Goal: Information Seeking & Learning: Learn about a topic

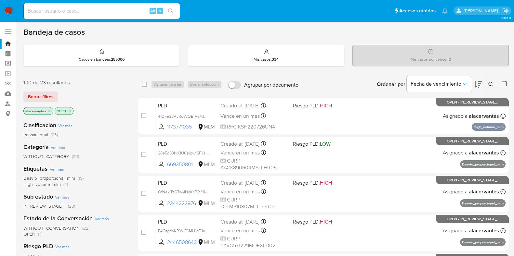
click at [112, 13] on input at bounding box center [102, 11] width 156 height 8
click at [76, 11] on input at bounding box center [102, 11] width 156 height 8
paste input "1173771035"
type input "1173771035"
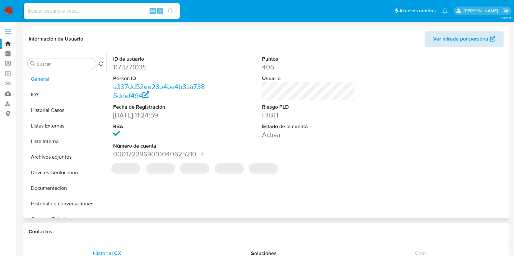
select select "10"
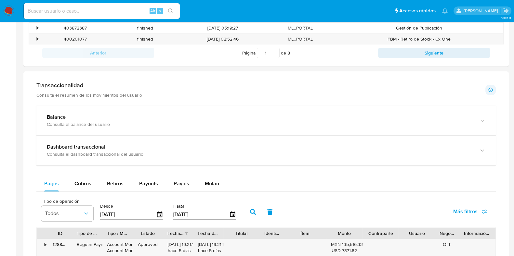
scroll to position [303, 0]
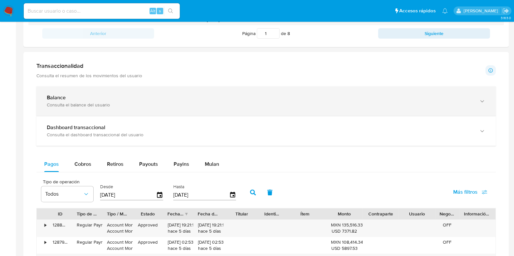
click at [413, 102] on div "Consulta el balance del usuario" at bounding box center [259, 105] width 425 height 6
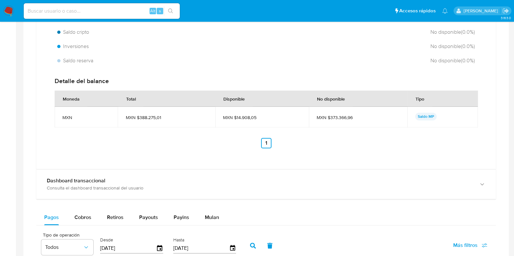
scroll to position [519, 0]
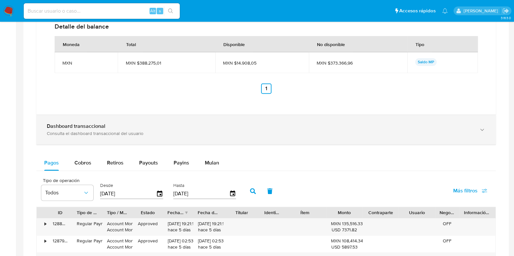
click at [425, 119] on div "Dashboard transaccional Consulta el dashboard transaccional del usuario" at bounding box center [265, 130] width 459 height 30
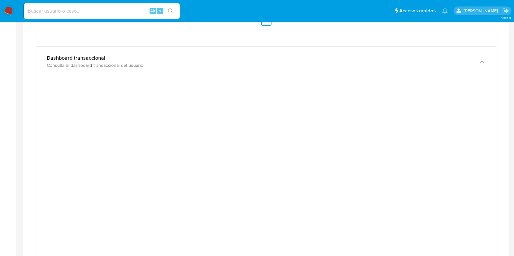
scroll to position [466, 0]
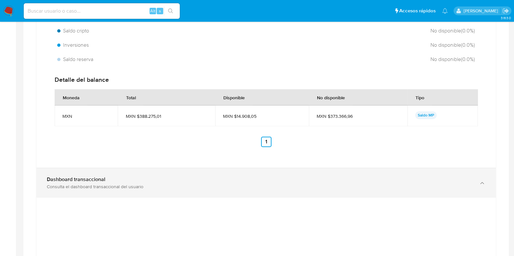
click at [88, 182] on b "Dashboard transaccional" at bounding box center [76, 179] width 58 height 7
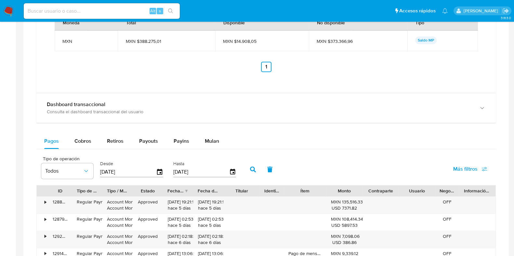
scroll to position [547, 0]
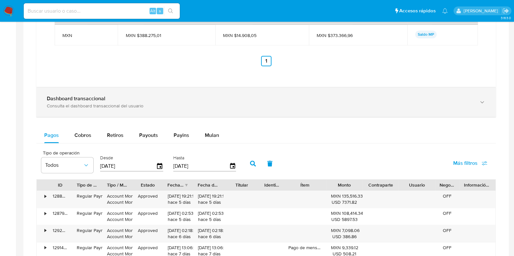
click at [135, 112] on div "Dashboard transaccional Consulta el dashboard transaccional del usuario" at bounding box center [265, 102] width 459 height 30
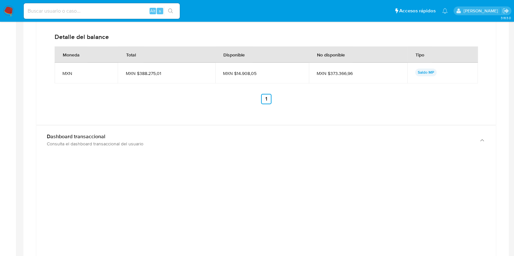
scroll to position [506, 0]
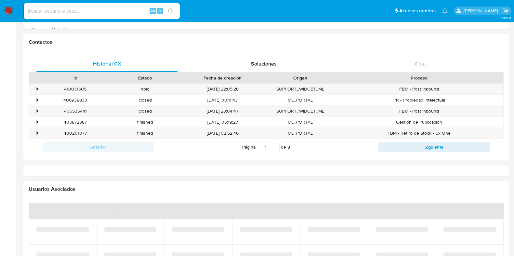
select select "10"
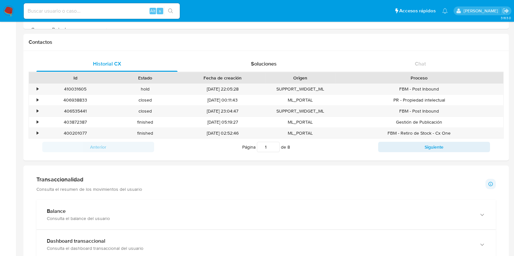
scroll to position [325, 0]
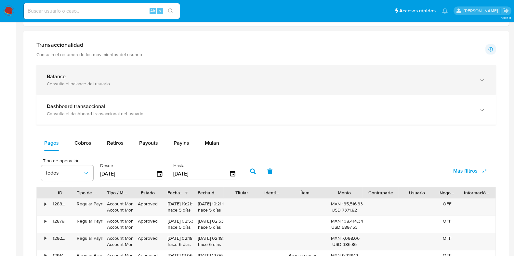
click at [112, 75] on div "Balance" at bounding box center [259, 76] width 425 height 6
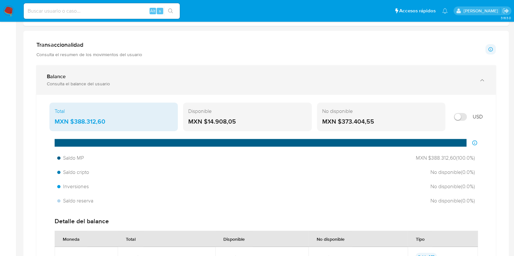
click at [121, 85] on div "Balance Consulta el balance del usuario" at bounding box center [265, 80] width 459 height 30
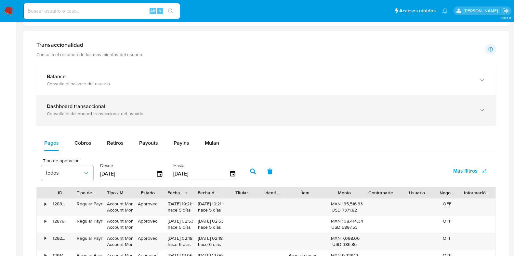
click at [129, 103] on div "Dashboard transaccional" at bounding box center [259, 106] width 425 height 6
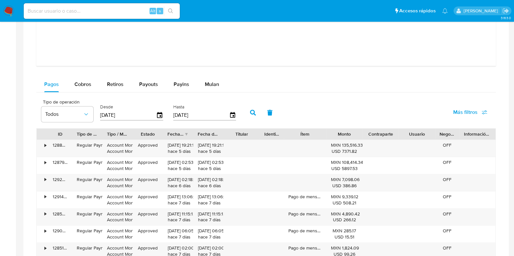
scroll to position [731, 0]
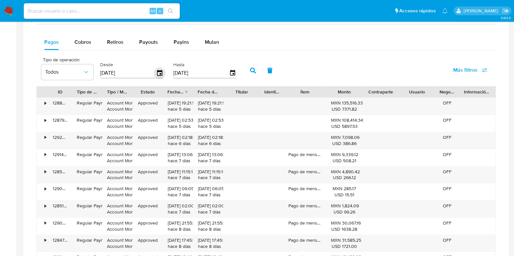
click at [158, 74] on icon "button" at bounding box center [159, 73] width 11 height 11
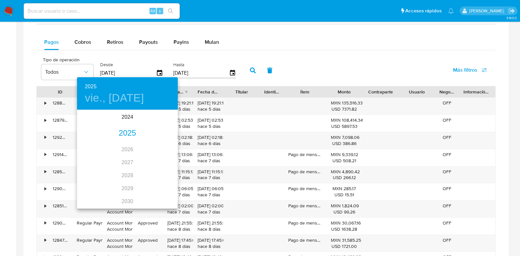
click at [125, 131] on div "2025" at bounding box center [127, 133] width 101 height 13
click at [161, 121] on div "mar." at bounding box center [160, 123] width 33 height 24
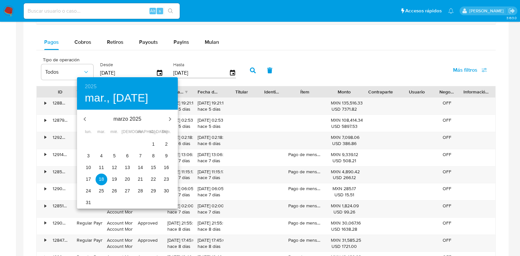
click at [167, 142] on p "2" at bounding box center [166, 144] width 3 height 6
type input "02/03/2025"
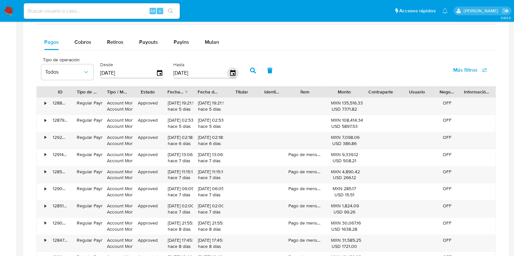
click at [230, 72] on icon "button" at bounding box center [232, 73] width 11 height 11
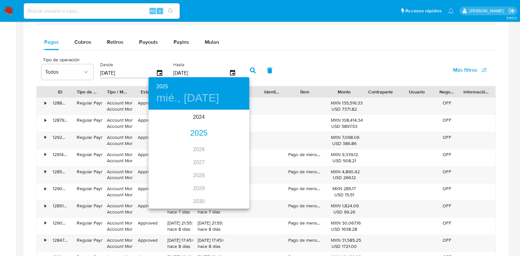
click at [202, 133] on div "2025" at bounding box center [198, 133] width 101 height 13
click at [232, 120] on div "mar." at bounding box center [232, 123] width 33 height 24
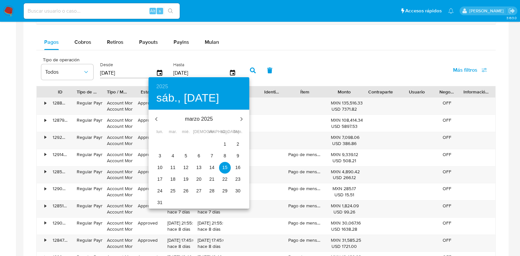
click at [237, 142] on p "2" at bounding box center [237, 144] width 3 height 6
type input "02/03/2025"
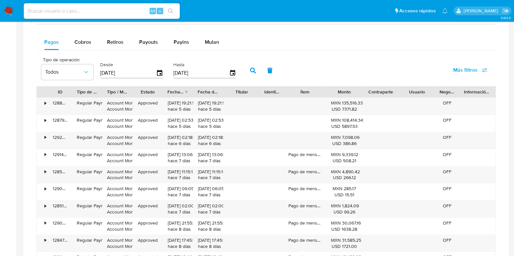
click at [250, 72] on icon "button" at bounding box center [253, 71] width 6 height 6
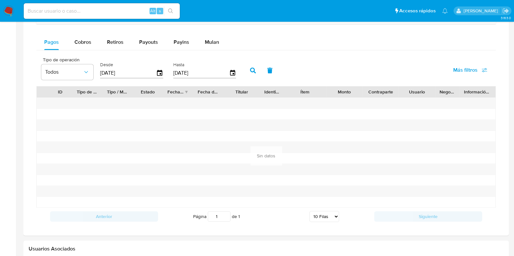
click at [267, 129] on div at bounding box center [265, 152] width 459 height 110
click at [161, 70] on icon "button" at bounding box center [159, 73] width 11 height 11
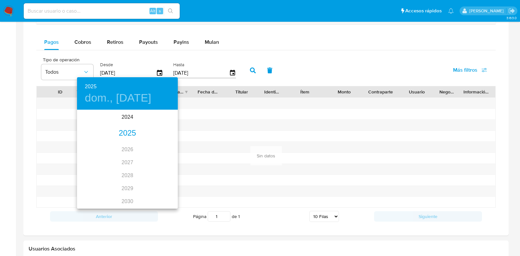
click at [130, 128] on div "2025" at bounding box center [127, 133] width 101 height 13
click at [161, 127] on div "mar." at bounding box center [160, 123] width 33 height 24
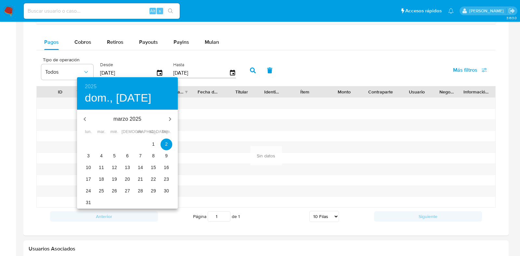
click at [165, 157] on p "9" at bounding box center [166, 156] width 3 height 6
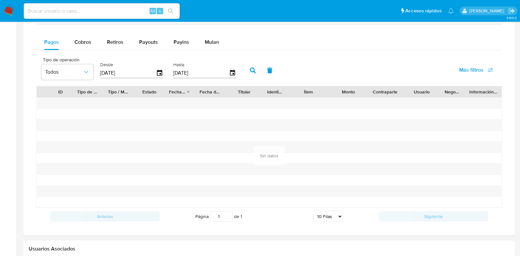
type input "09/03/2025"
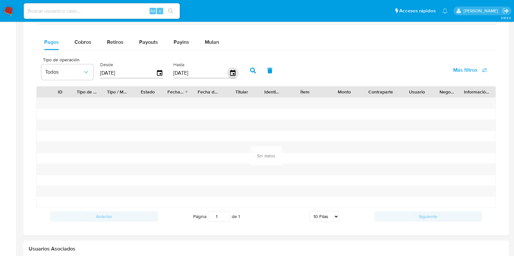
click at [232, 74] on icon "button" at bounding box center [232, 73] width 11 height 11
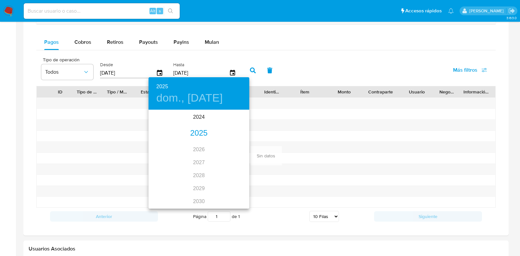
click at [207, 134] on div "2025" at bounding box center [198, 133] width 101 height 13
click at [230, 122] on div "mar." at bounding box center [232, 123] width 33 height 24
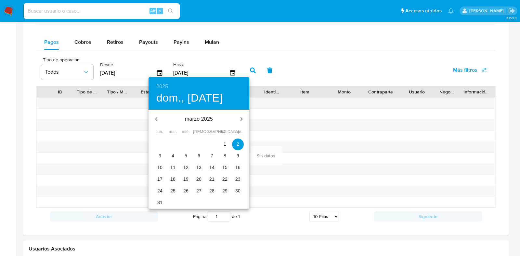
click at [238, 157] on p "9" at bounding box center [237, 156] width 3 height 6
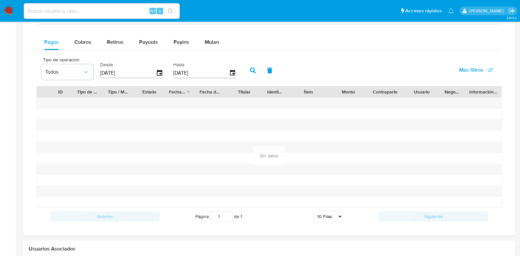
type input "09/03/2025"
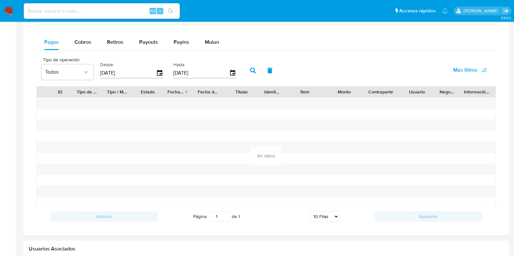
click at [251, 73] on button "button" at bounding box center [252, 71] width 17 height 16
click at [83, 44] on span "Cobros" at bounding box center [82, 41] width 17 height 7
select select "10"
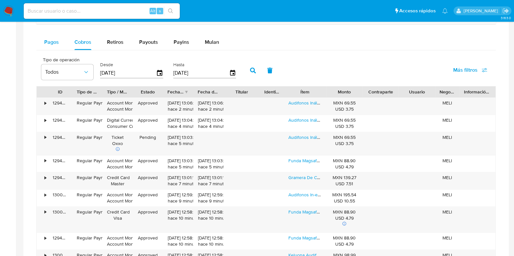
click at [52, 47] on div "Pagos" at bounding box center [51, 42] width 15 height 16
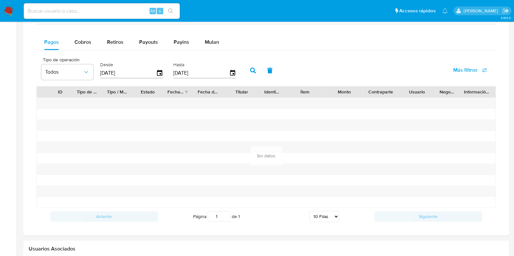
click at [160, 68] on div "09/03/2025" at bounding box center [131, 73] width 63 height 10
click at [159, 72] on icon "button" at bounding box center [159, 73] width 11 height 11
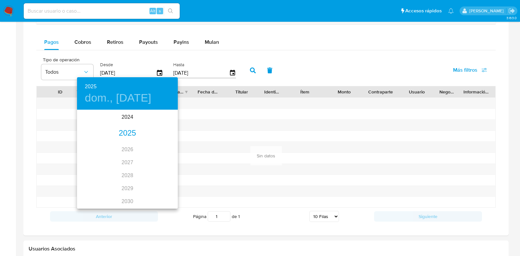
click at [151, 132] on div "2025" at bounding box center [127, 133] width 101 height 13
click at [160, 126] on div "mar." at bounding box center [160, 123] width 33 height 24
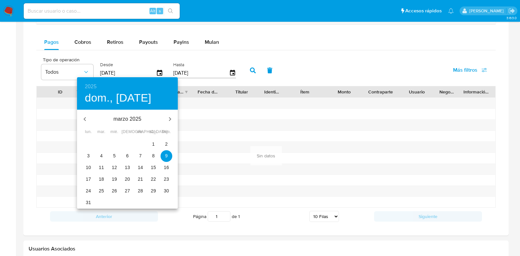
click at [86, 170] on p "10" at bounding box center [88, 167] width 5 height 6
type input "10/03/2025"
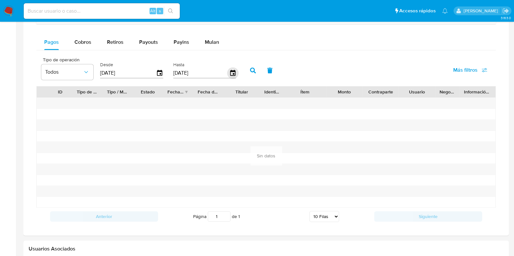
click at [227, 74] on icon "button" at bounding box center [232, 73] width 11 height 11
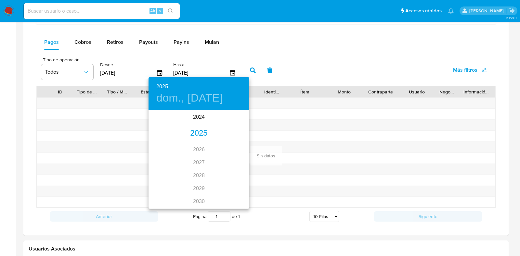
click at [204, 133] on div "2025" at bounding box center [198, 133] width 101 height 13
click at [239, 128] on div "mar." at bounding box center [232, 123] width 33 height 24
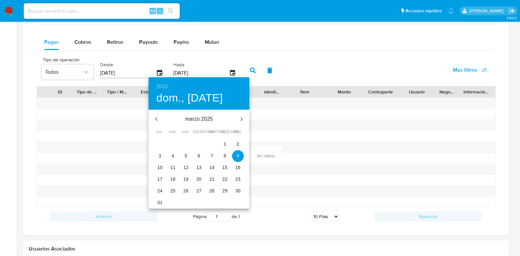
click at [161, 168] on p "10" at bounding box center [159, 167] width 5 height 6
type input "10/03/2025"
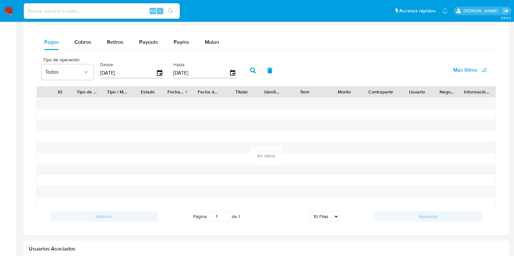
click at [250, 72] on icon "button" at bounding box center [253, 71] width 6 height 6
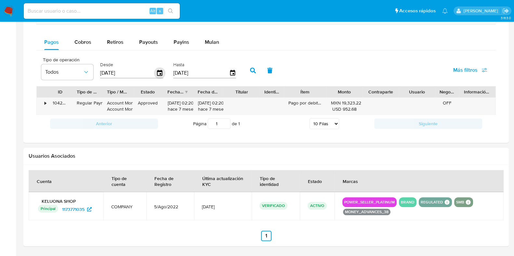
click at [157, 73] on icon "button" at bounding box center [159, 73] width 11 height 11
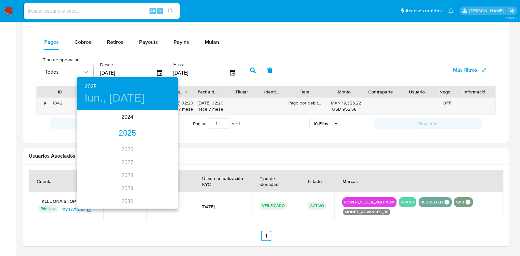
click at [127, 148] on div "2024 2025 2026 2027 2028 2029 2030 2031 2032 2033 2034 2035" at bounding box center [127, 159] width 101 height 97
click at [121, 138] on div "2025" at bounding box center [127, 133] width 101 height 13
click at [161, 147] on div "jun." at bounding box center [160, 147] width 33 height 24
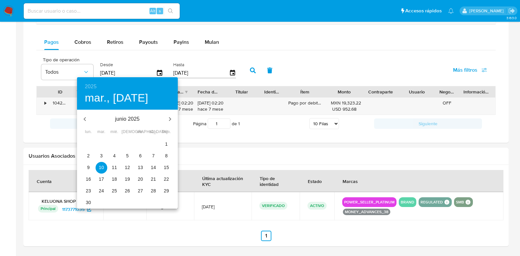
click at [165, 178] on p "22" at bounding box center [166, 179] width 5 height 6
type input "22/06/2025"
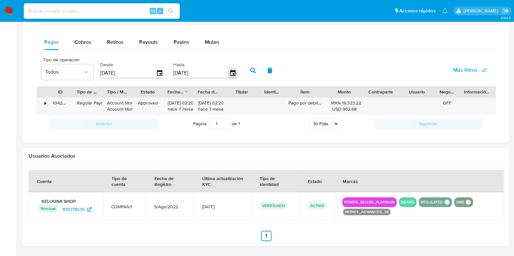
click at [230, 75] on icon "button" at bounding box center [232, 73] width 5 height 6
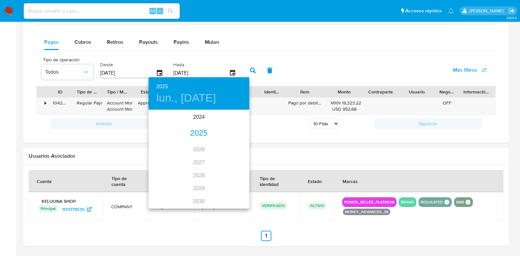
click at [193, 134] on div "2025" at bounding box center [198, 133] width 101 height 13
click at [231, 148] on div "jun." at bounding box center [232, 147] width 33 height 24
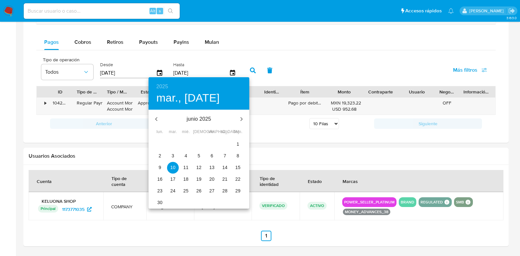
click at [238, 179] on p "22" at bounding box center [237, 179] width 5 height 6
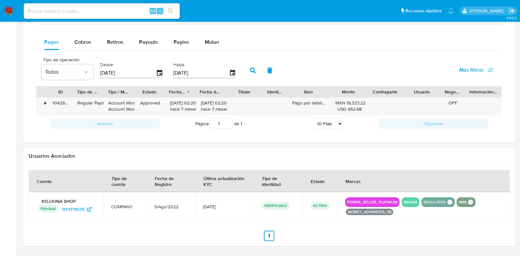
type input "22/06/2025"
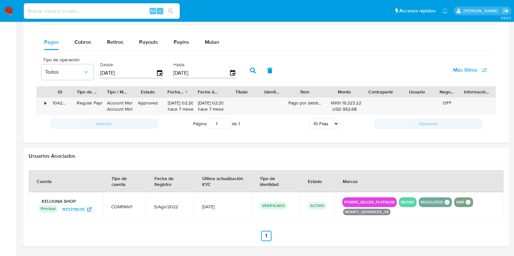
click at [250, 69] on icon "button" at bounding box center [253, 71] width 6 height 6
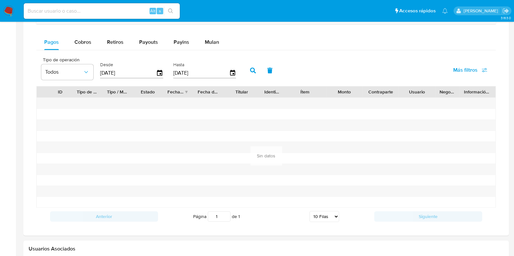
click at [118, 73] on input "22/06/2025" at bounding box center [128, 73] width 56 height 10
click at [118, 72] on input "22/06/2025" at bounding box center [128, 73] width 56 height 10
click at [118, 71] on input "22/06/2025" at bounding box center [128, 73] width 56 height 10
click at [119, 71] on input "22/06/2025" at bounding box center [128, 73] width 56 height 10
click at [119, 70] on input "22/06/2025" at bounding box center [128, 73] width 56 height 10
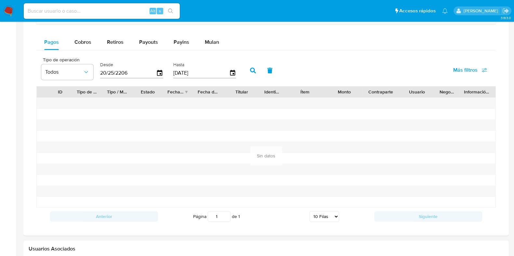
click at [151, 74] on input "20/25/2206" at bounding box center [128, 73] width 56 height 10
drag, startPoint x: 118, startPoint y: 74, endPoint x: 105, endPoint y: 74, distance: 13.0
click at [105, 74] on input "20/25/2206" at bounding box center [128, 73] width 56 height 10
type input "20/25/2206"
click at [84, 38] on span "Cobros" at bounding box center [82, 41] width 17 height 7
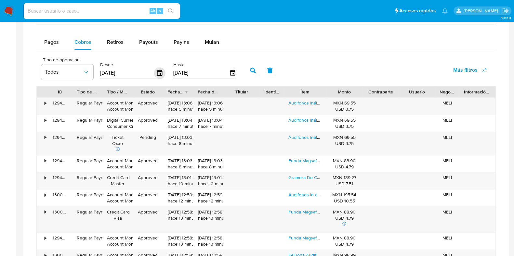
click at [159, 73] on icon "button" at bounding box center [159, 73] width 5 height 6
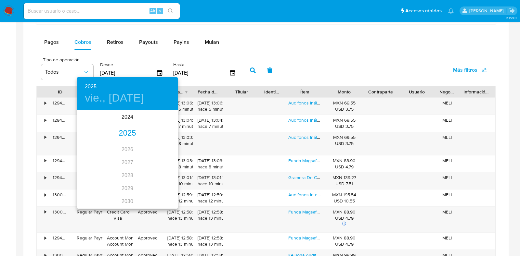
click at [113, 134] on div "2025" at bounding box center [127, 133] width 101 height 13
click at [164, 144] on div "jun." at bounding box center [160, 147] width 33 height 24
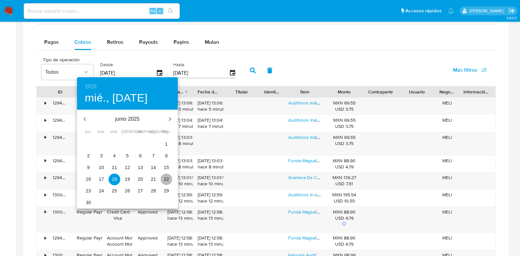
click at [166, 176] on p "22" at bounding box center [166, 179] width 5 height 6
type input "22/06/2025"
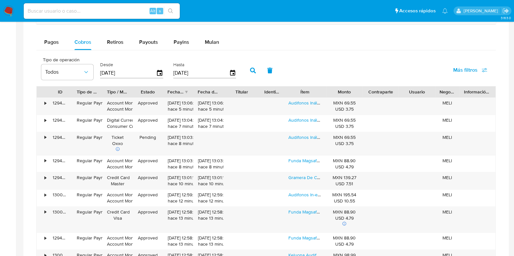
click at [227, 76] on div "[DATE]" at bounding box center [204, 73] width 63 height 10
click at [228, 74] on icon "button" at bounding box center [232, 73] width 11 height 11
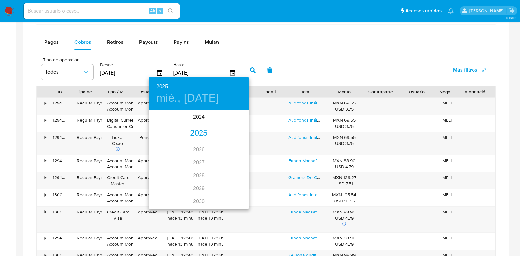
click at [199, 135] on div "2025" at bounding box center [198, 133] width 101 height 13
click at [231, 145] on div "jun." at bounding box center [232, 147] width 33 height 24
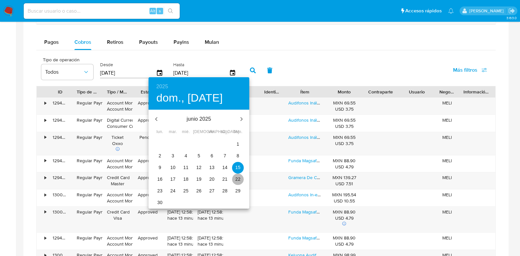
click at [237, 175] on button "22" at bounding box center [238, 180] width 12 height 12
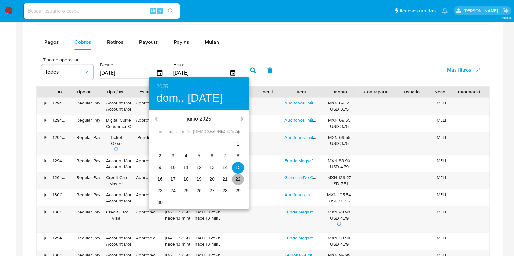
type input "22/06/2025"
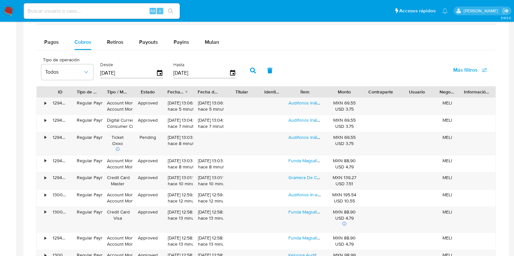
click at [250, 70] on icon "button" at bounding box center [253, 71] width 6 height 6
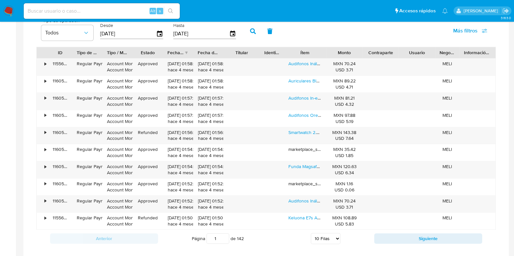
scroll to position [772, 0]
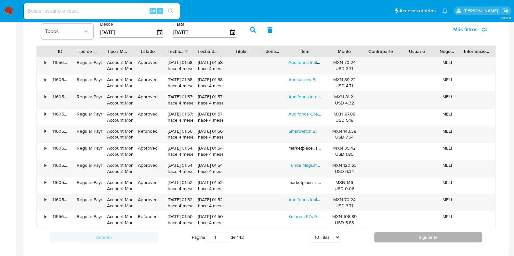
click at [410, 236] on button "Siguiente" at bounding box center [428, 237] width 108 height 10
click at [411, 240] on button "Siguiente" at bounding box center [428, 237] width 108 height 10
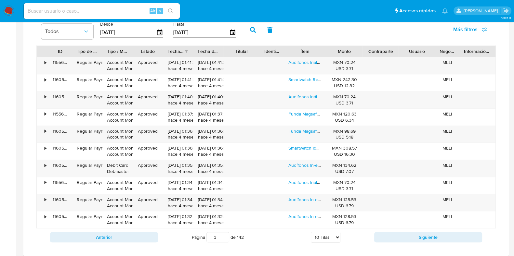
click at [404, 229] on div "Anterior Página 3 de 142 5 Filas 10 Filas 20 Filas 25 Filas 50 Filas 100 Filas …" at bounding box center [265, 238] width 459 height 18
click at [407, 238] on button "Siguiente" at bounding box center [428, 237] width 108 height 10
type input "4"
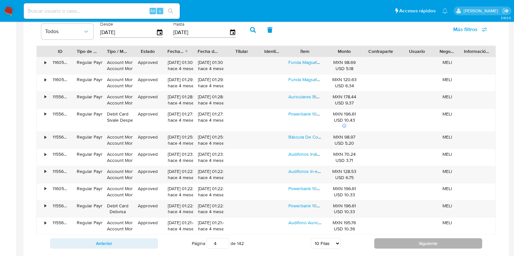
click at [409, 240] on button "Siguiente" at bounding box center [428, 243] width 108 height 10
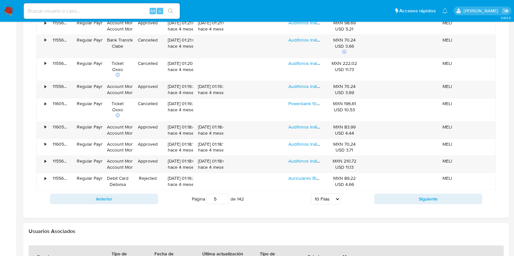
scroll to position [853, 0]
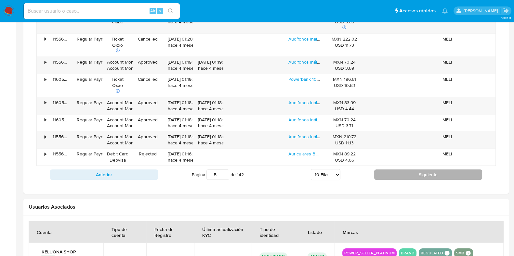
click at [400, 175] on button "Siguiente" at bounding box center [428, 175] width 108 height 10
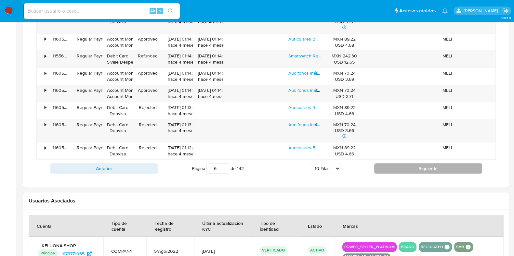
click at [401, 167] on button "Siguiente" at bounding box center [428, 168] width 108 height 10
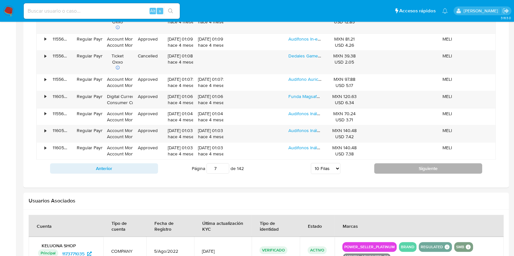
click at [403, 170] on button "Siguiente" at bounding box center [428, 168] width 108 height 10
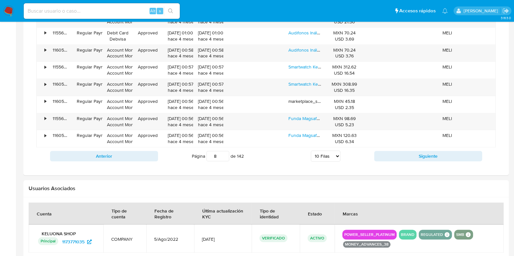
click at [404, 160] on div "Anterior Página 8 de 142 5 Filas 10 Filas 20 Filas 25 Filas 50 Filas 100 Filas …" at bounding box center [265, 156] width 459 height 18
click at [406, 155] on button "Siguiente" at bounding box center [428, 156] width 108 height 10
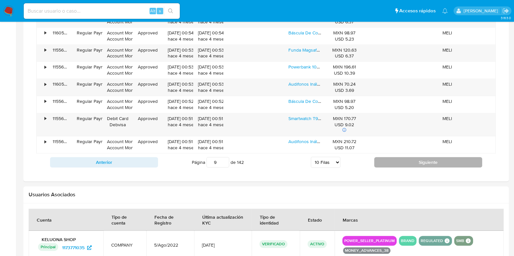
click at [422, 159] on button "Siguiente" at bounding box center [428, 162] width 108 height 10
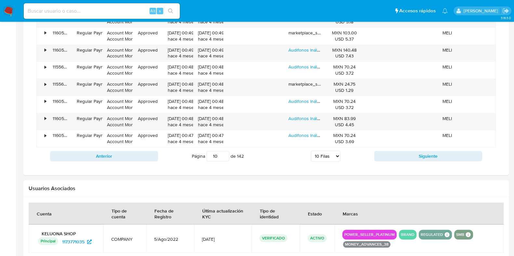
click at [419, 161] on div "Anterior Página 10 de 142 5 Filas 10 Filas 20 Filas 25 Filas 50 Filas 100 Filas…" at bounding box center [265, 156] width 459 height 18
click at [417, 154] on button "Siguiente" at bounding box center [428, 156] width 108 height 10
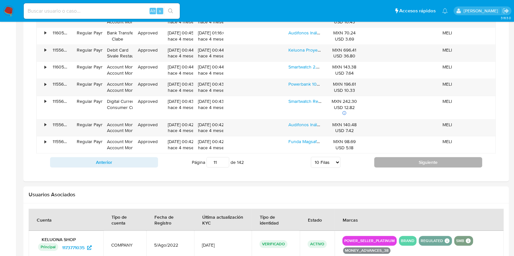
click at [416, 157] on button "Siguiente" at bounding box center [428, 162] width 108 height 10
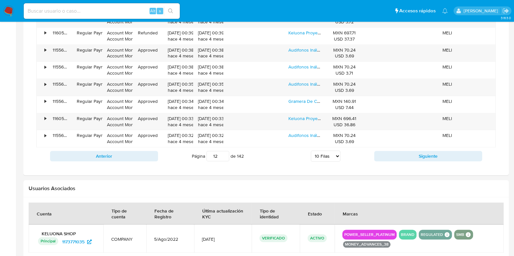
click at [417, 162] on div "Anterior Página 12 de 142 5 Filas 10 Filas 20 Filas 25 Filas 50 Filas 100 Filas…" at bounding box center [265, 156] width 459 height 18
click at [417, 157] on button "Siguiente" at bounding box center [428, 156] width 108 height 10
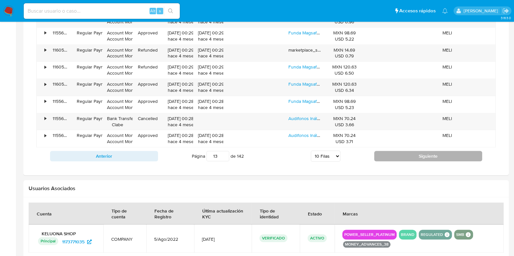
click at [417, 157] on button "Siguiente" at bounding box center [428, 156] width 108 height 10
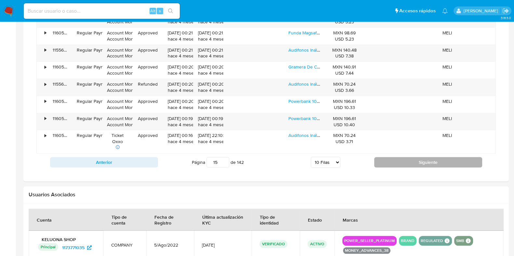
click at [417, 157] on button "Siguiente" at bounding box center [428, 162] width 108 height 10
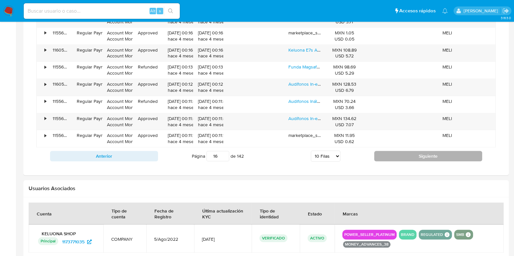
click at [417, 157] on button "Siguiente" at bounding box center [428, 156] width 108 height 10
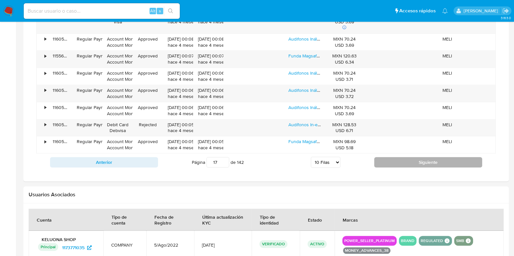
click at [403, 157] on button "Siguiente" at bounding box center [428, 162] width 108 height 10
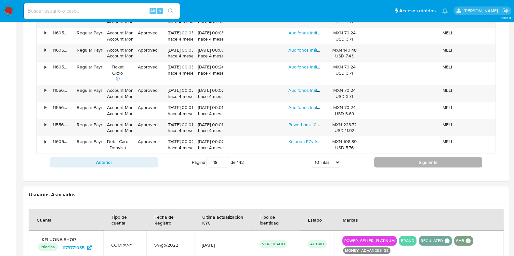
click at [412, 163] on button "Siguiente" at bounding box center [428, 162] width 108 height 10
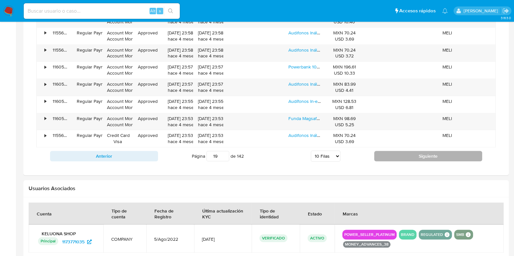
click at [422, 155] on button "Siguiente" at bounding box center [428, 156] width 108 height 10
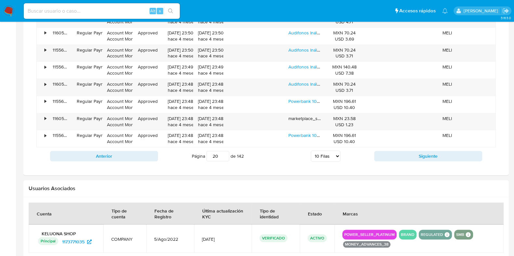
click at [137, 160] on div "Anterior Página 20 de 142 5 Filas 10 Filas 20 Filas 25 Filas 50 Filas 100 Filas…" at bounding box center [265, 156] width 459 height 18
click at [133, 157] on button "Anterior" at bounding box center [104, 156] width 108 height 10
type input "19"
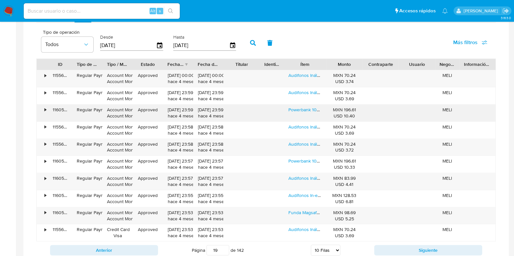
scroll to position [772, 0]
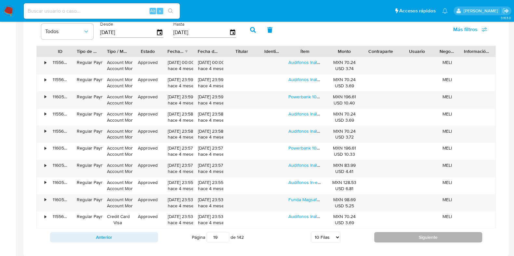
click at [445, 239] on button "Siguiente" at bounding box center [428, 237] width 108 height 10
click at [442, 237] on button "Siguiente" at bounding box center [428, 237] width 108 height 10
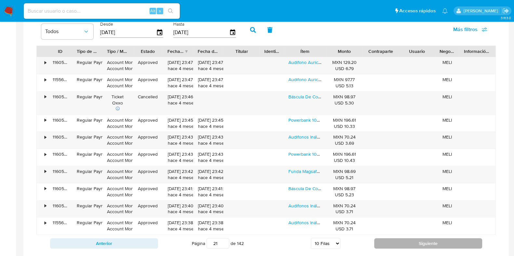
click at [442, 238] on button "Siguiente" at bounding box center [428, 243] width 108 height 10
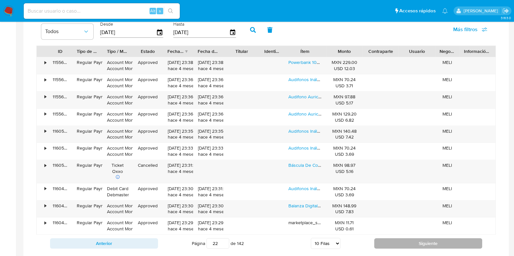
click at [442, 238] on button "Siguiente" at bounding box center [428, 243] width 108 height 10
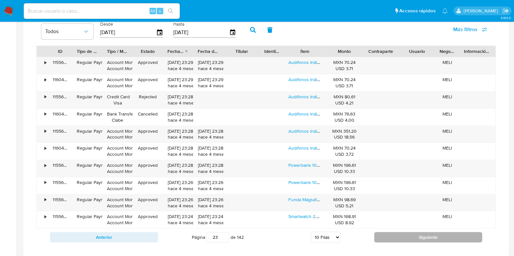
click at [440, 236] on button "Siguiente" at bounding box center [428, 237] width 108 height 10
type input "24"
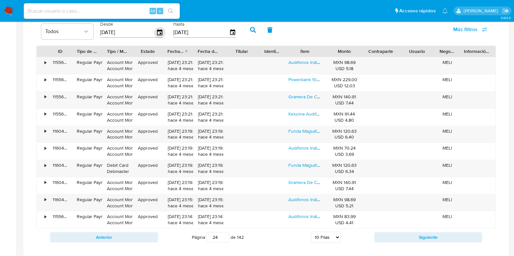
click at [159, 34] on icon "button" at bounding box center [159, 32] width 11 height 11
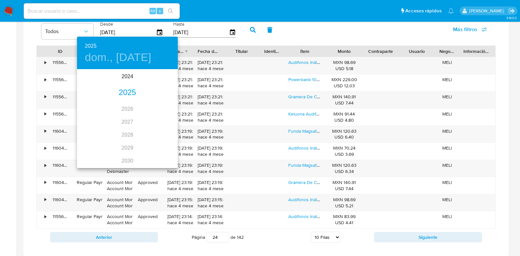
click at [127, 94] on div "2025" at bounding box center [127, 92] width 101 height 13
click at [96, 111] on div "abr." at bounding box center [93, 107] width 33 height 24
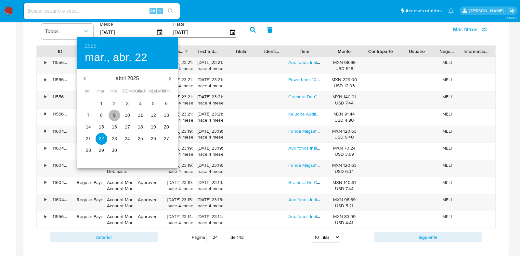
click at [114, 118] on button "9" at bounding box center [115, 116] width 12 height 12
type input "09/04/2025"
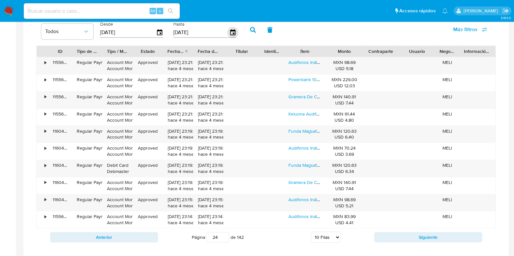
click at [228, 32] on icon "button" at bounding box center [232, 32] width 11 height 11
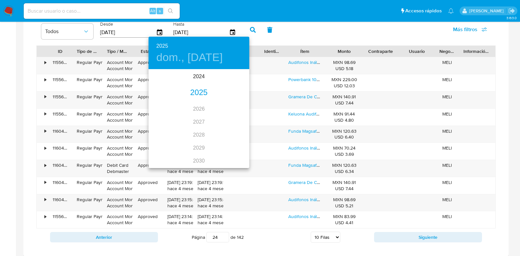
click at [197, 96] on div "2025" at bounding box center [198, 92] width 101 height 13
click at [167, 106] on div "abr." at bounding box center [164, 107] width 33 height 24
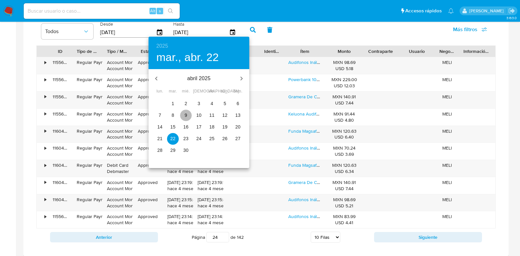
click at [185, 117] on p "9" at bounding box center [186, 115] width 3 height 6
type input "09/04/2025"
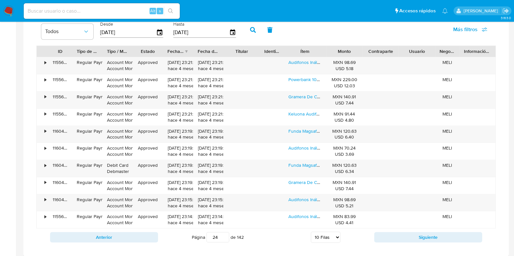
click at [250, 30] on icon "button" at bounding box center [253, 30] width 6 height 6
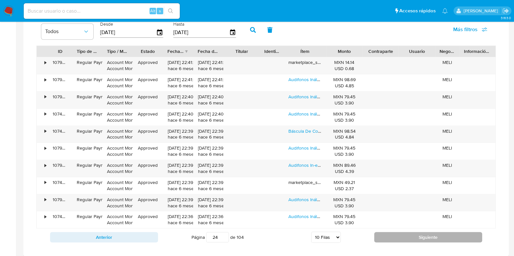
click at [415, 232] on button "Siguiente" at bounding box center [428, 237] width 108 height 10
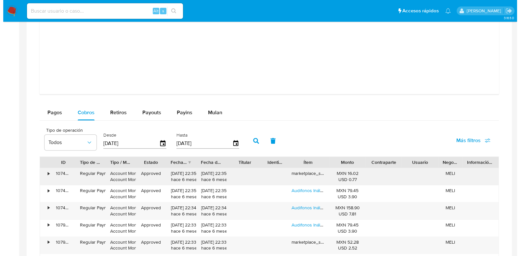
scroll to position [690, 0]
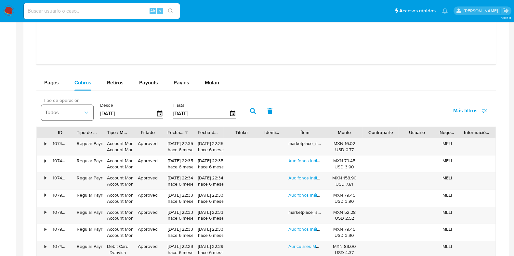
click at [78, 112] on span "Todos" at bounding box center [64, 112] width 38 height 6
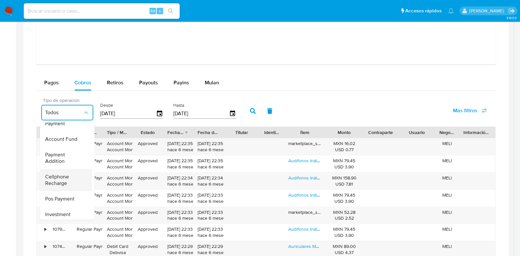
scroll to position [62, 0]
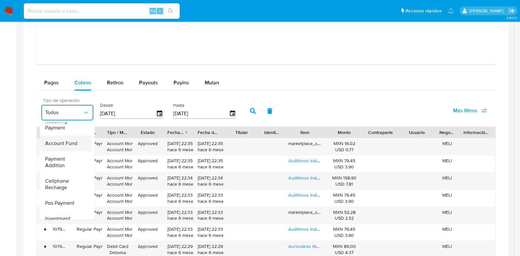
click at [69, 144] on span "Account Fund" at bounding box center [61, 143] width 32 height 6
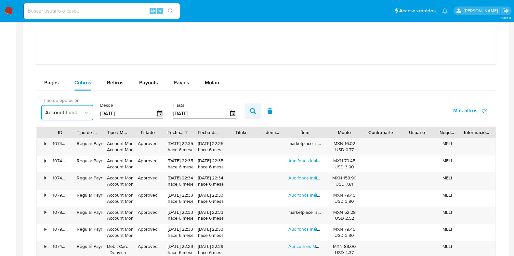
click at [246, 110] on button "button" at bounding box center [252, 111] width 17 height 16
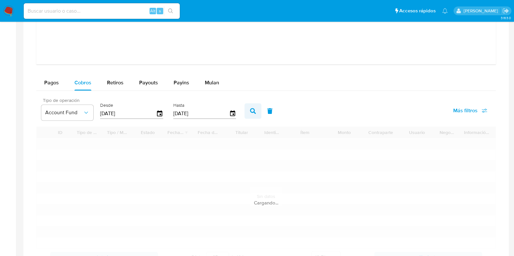
type input "1"
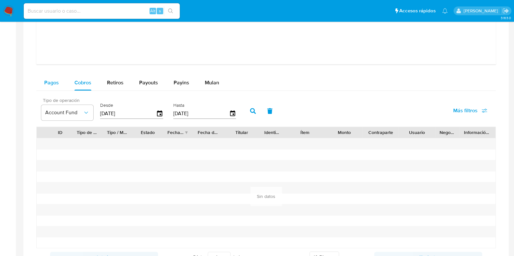
click at [60, 85] on button "Pagos" at bounding box center [51, 83] width 30 height 16
click at [77, 120] on div "Tipo de operación Todos" at bounding box center [67, 110] width 52 height 25
click at [78, 113] on span "Todos" at bounding box center [64, 112] width 38 height 6
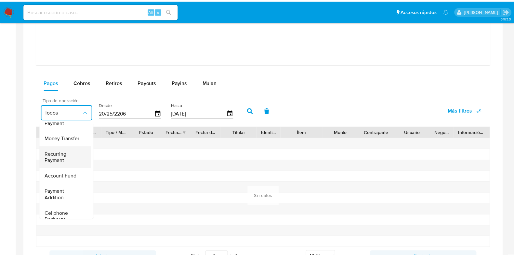
scroll to position [40, 0]
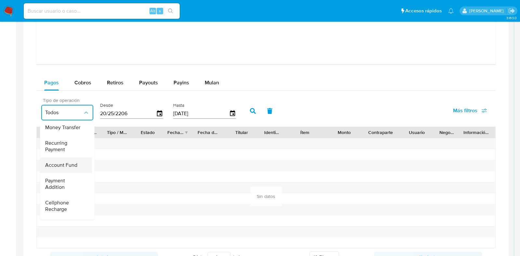
click at [67, 163] on span "Account Fund" at bounding box center [61, 165] width 32 height 6
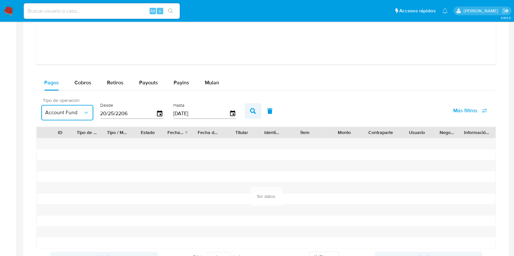
click at [251, 112] on icon "button" at bounding box center [253, 111] width 6 height 6
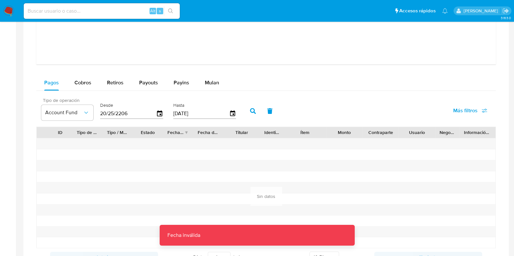
click at [113, 114] on input "20/25/2206" at bounding box center [128, 114] width 56 height 10
click at [112, 114] on input "20/25/2206" at bounding box center [128, 114] width 56 height 10
click at [111, 114] on input "20/25/2206" at bounding box center [128, 114] width 56 height 10
click at [114, 113] on input "20/25/2206" at bounding box center [128, 114] width 56 height 10
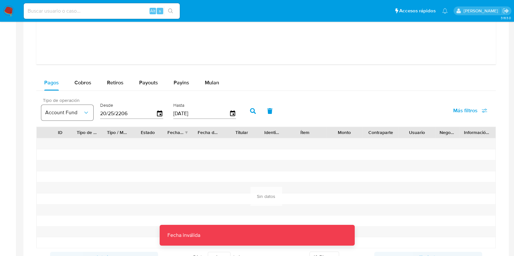
drag, startPoint x: 134, startPoint y: 111, endPoint x: 79, endPoint y: 111, distance: 54.9
click at [79, 111] on div "Tipo de operación Account Fund Desde 20/25/2206 Hasta 22/06/2025" at bounding box center [140, 110] width 204 height 26
click at [154, 112] on input "20/25/2206" at bounding box center [128, 114] width 56 height 10
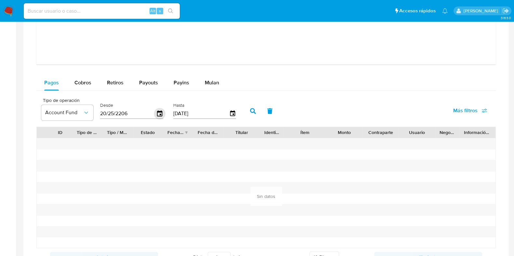
click at [160, 112] on icon "button" at bounding box center [159, 113] width 11 height 11
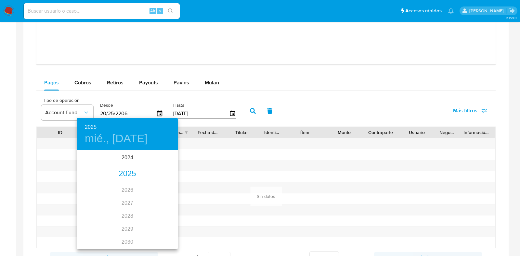
click at [130, 174] on div "2025" at bounding box center [127, 174] width 101 height 13
click at [93, 190] on div "abr." at bounding box center [93, 188] width 33 height 24
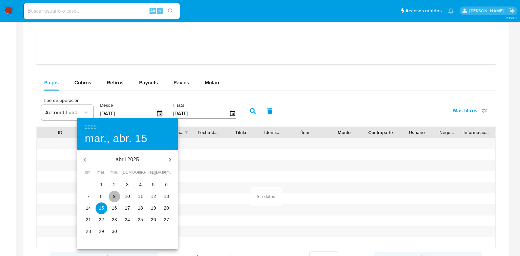
click at [113, 197] on p "9" at bounding box center [114, 196] width 3 height 6
type input "09/04/2025"
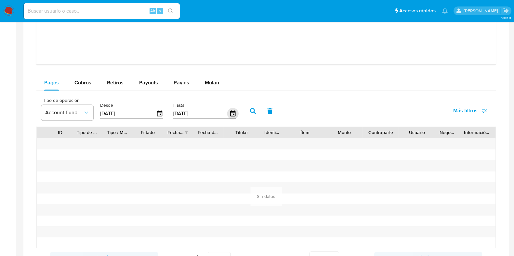
click at [227, 112] on icon "button" at bounding box center [232, 113] width 11 height 11
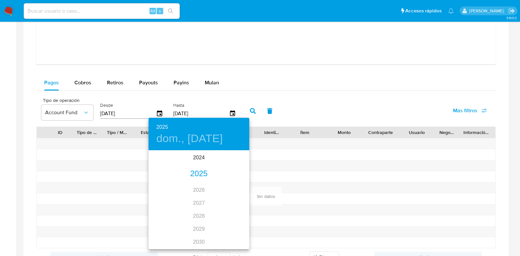
click at [198, 178] on div "2025" at bounding box center [198, 174] width 101 height 13
click at [232, 183] on div "jun." at bounding box center [232, 188] width 33 height 24
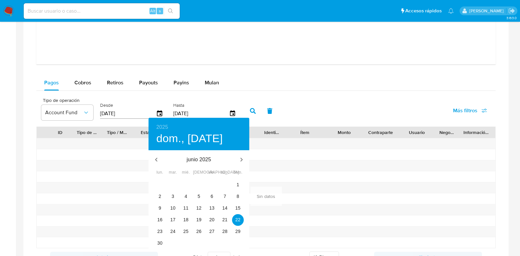
click at [201, 156] on p "junio 2025" at bounding box center [199, 160] width 70 height 8
click at [156, 158] on icon "button" at bounding box center [156, 160] width 8 height 8
click at [243, 158] on icon "button" at bounding box center [241, 160] width 8 height 8
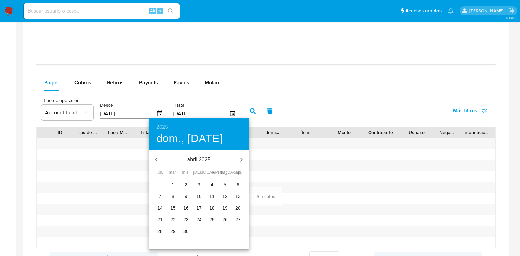
click at [184, 198] on span "9" at bounding box center [186, 196] width 12 height 6
type input "09/04/2025"
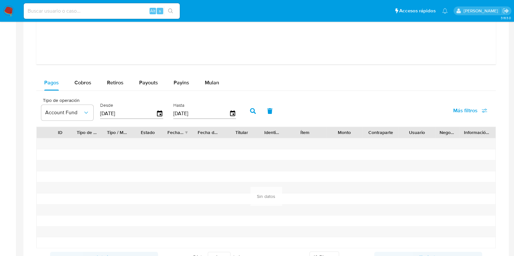
click at [250, 111] on icon "button" at bounding box center [253, 111] width 6 height 6
click at [79, 107] on button "Account Fund" at bounding box center [67, 113] width 52 height 16
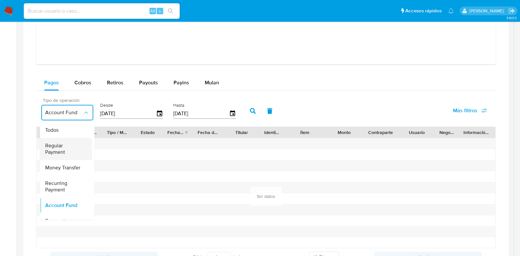
click at [73, 147] on span "Regular Payment" at bounding box center [64, 149] width 38 height 13
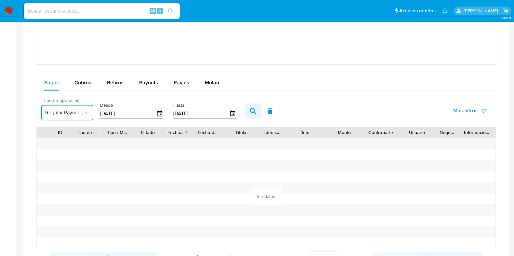
click at [251, 109] on icon "button" at bounding box center [253, 111] width 6 height 6
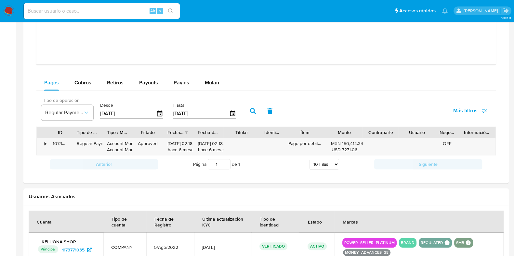
click at [161, 112] on div "Desde 09/04/2025" at bounding box center [132, 110] width 68 height 26
click at [161, 113] on icon "button" at bounding box center [159, 113] width 11 height 11
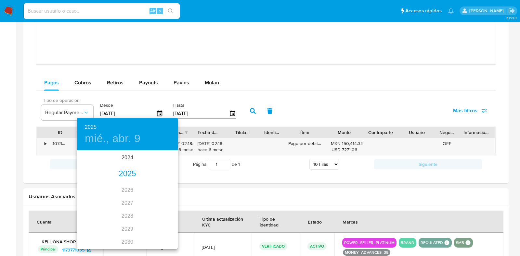
click at [132, 171] on div "2025" at bounding box center [127, 174] width 101 height 13
click at [159, 187] on div "jun." at bounding box center [160, 188] width 33 height 24
type input "09/06/2025"
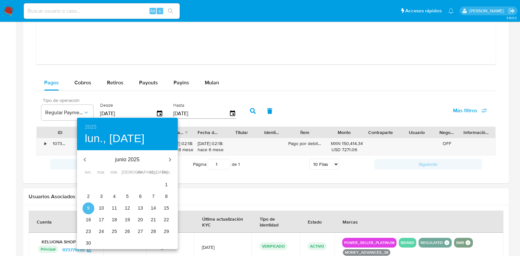
click at [91, 207] on span "9" at bounding box center [89, 208] width 12 height 6
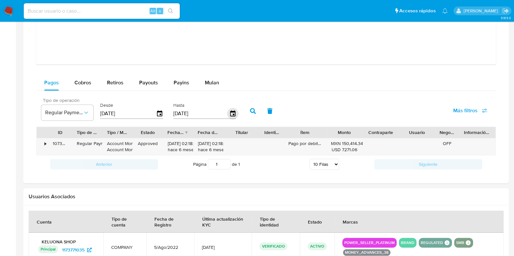
click at [229, 116] on icon "button" at bounding box center [232, 113] width 11 height 11
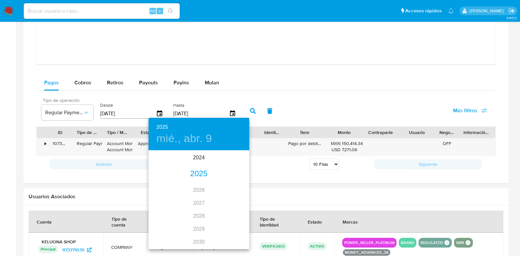
click at [198, 178] on div "2025" at bounding box center [198, 174] width 101 height 13
click at [227, 193] on div "jun." at bounding box center [232, 188] width 33 height 24
type input "09/06/2025"
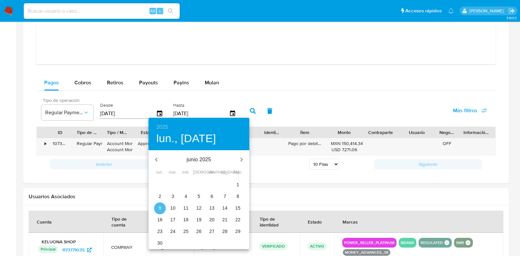
click at [159, 206] on p "9" at bounding box center [160, 208] width 3 height 6
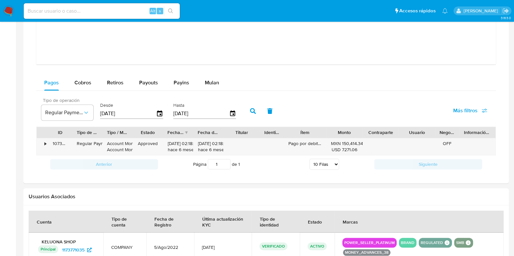
click at [252, 112] on icon "button" at bounding box center [253, 111] width 6 height 6
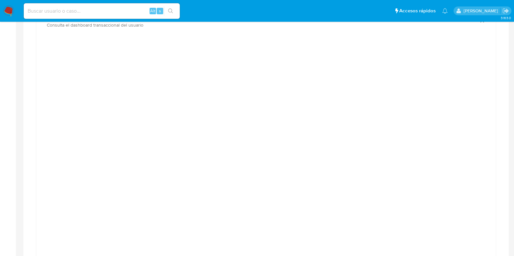
scroll to position [406, 0]
click at [211, 46] on div at bounding box center [265, 195] width 459 height 305
click at [235, 17] on ul "Pausado Ver notificaciones Alt s Accesos rápidos Presiona las siguientes teclas…" at bounding box center [235, 11] width 430 height 16
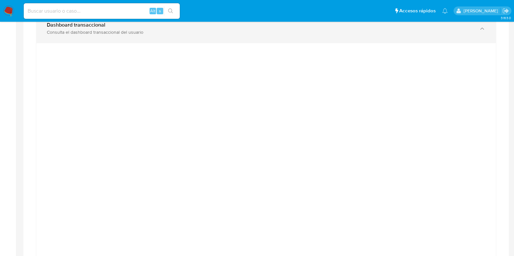
drag, startPoint x: 251, startPoint y: 25, endPoint x: 340, endPoint y: 36, distance: 90.0
click at [252, 25] on div "Dashboard transaccional" at bounding box center [259, 25] width 425 height 6
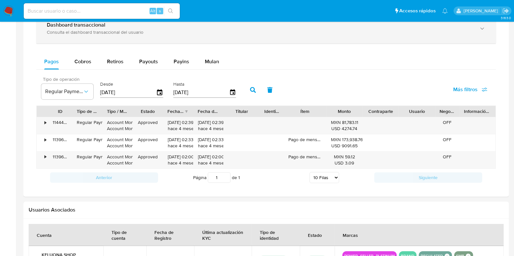
click at [62, 33] on div "Consulta el dashboard transaccional del usuario" at bounding box center [259, 32] width 425 height 6
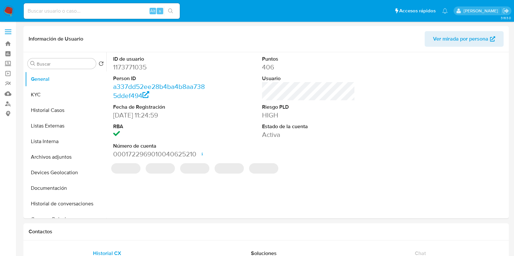
select select "10"
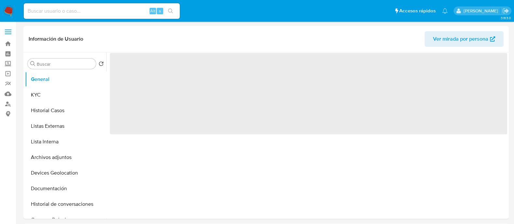
select select "10"
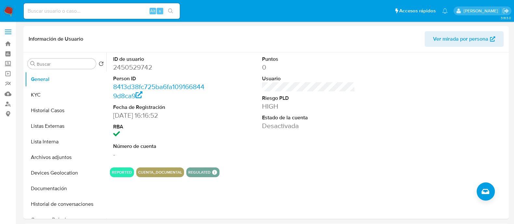
click at [106, 9] on input at bounding box center [102, 11] width 156 height 8
paste input "1173771035"
type input "1173771035"
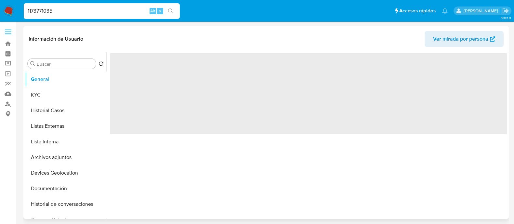
select select "10"
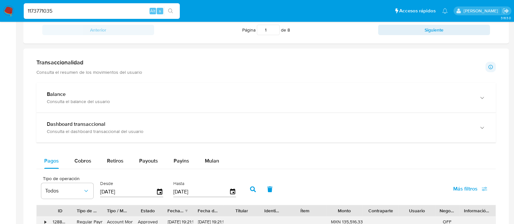
scroll to position [365, 0]
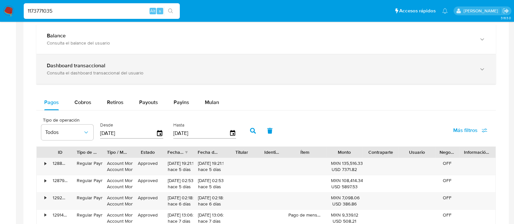
click at [111, 61] on div "Dashboard transaccional Consulta el dashboard transaccional del usuario" at bounding box center [265, 69] width 459 height 30
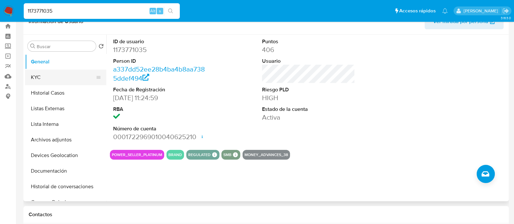
scroll to position [0, 0]
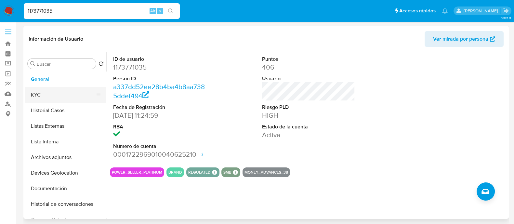
drag, startPoint x: 65, startPoint y: 93, endPoint x: 68, endPoint y: 97, distance: 4.7
click at [65, 93] on button "KYC" at bounding box center [63, 95] width 76 height 16
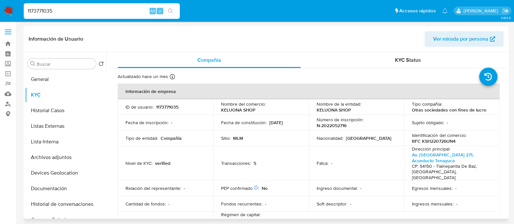
scroll to position [40, 0]
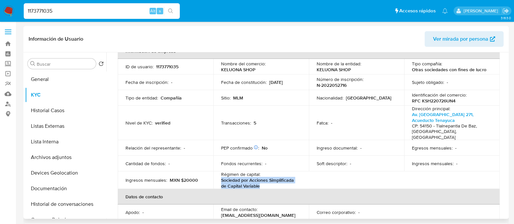
drag, startPoint x: 221, startPoint y: 175, endPoint x: 264, endPoint y: 179, distance: 43.1
click at [264, 179] on p "Sociedad por Acciones Simplificada de Capital Variable" at bounding box center [259, 183] width 77 height 12
copy p "Sociedad por Acciones Simplificada de Capital Variable"
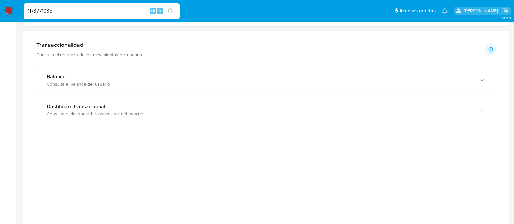
scroll to position [447, 0]
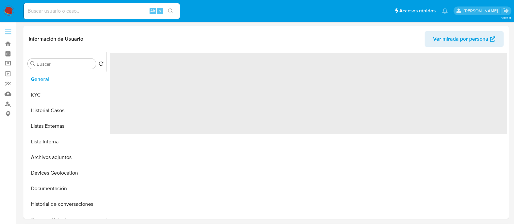
select select "10"
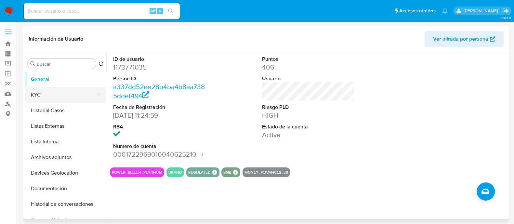
click at [44, 94] on button "KYC" at bounding box center [63, 95] width 76 height 16
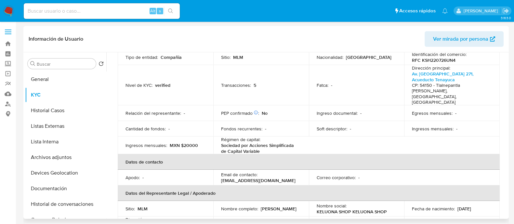
scroll to position [40, 0]
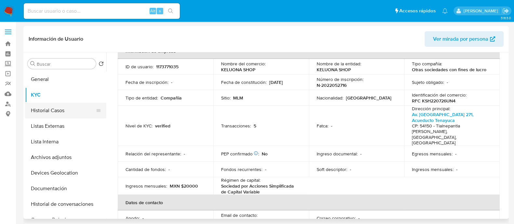
click at [63, 117] on button "Historial Casos" at bounding box center [63, 111] width 76 height 16
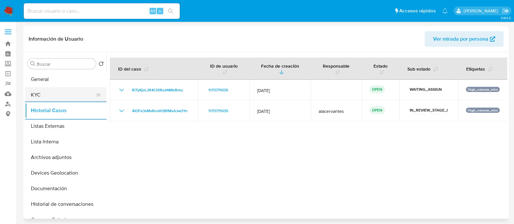
click at [49, 93] on button "KYC" at bounding box center [63, 95] width 76 height 16
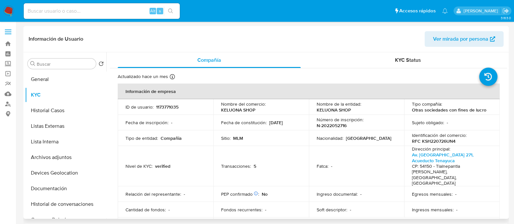
click at [229, 111] on p "KELUONA SHOP" at bounding box center [238, 110] width 34 height 6
click at [254, 110] on p "KELUONA SHOP" at bounding box center [238, 110] width 34 height 6
drag, startPoint x: 257, startPoint y: 110, endPoint x: 220, endPoint y: 111, distance: 36.4
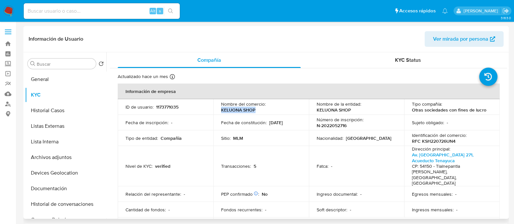
click at [221, 111] on div "Nombre del comercio : KELUONA SHOP" at bounding box center [261, 107] width 80 height 12
copy p "KELUONA SHOP"
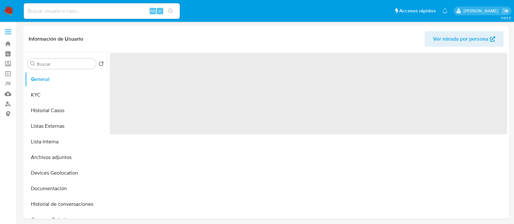
select select "10"
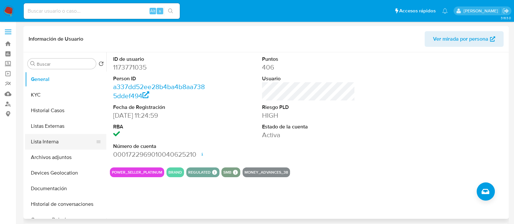
scroll to position [40, 0]
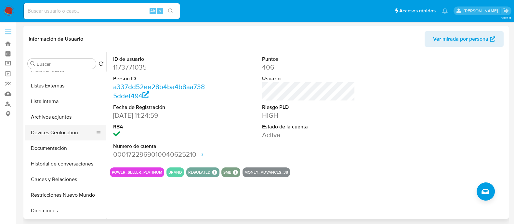
click at [63, 134] on button "Devices Geolocation" at bounding box center [63, 133] width 76 height 16
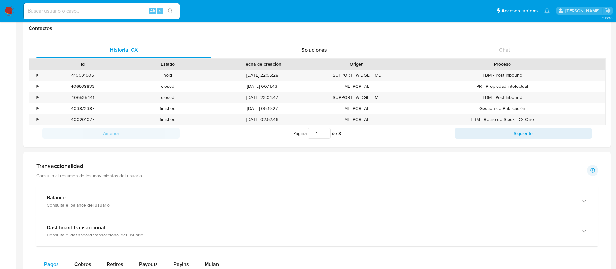
scroll to position [268, 0]
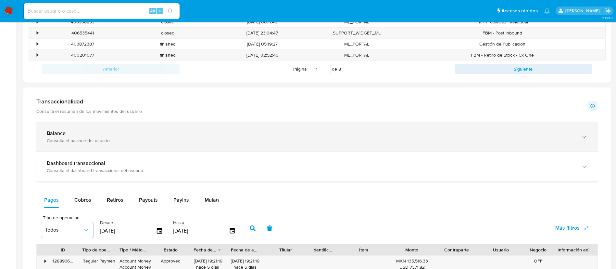
click at [289, 146] on div "Balance Consulta el balance del usuario" at bounding box center [317, 137] width 562 height 30
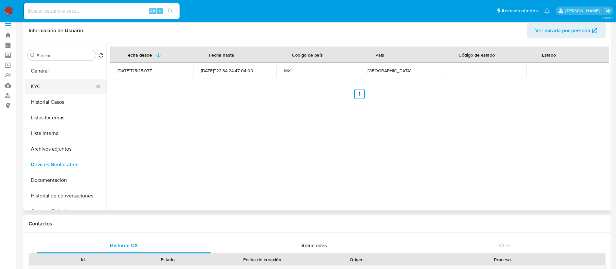
scroll to position [0, 0]
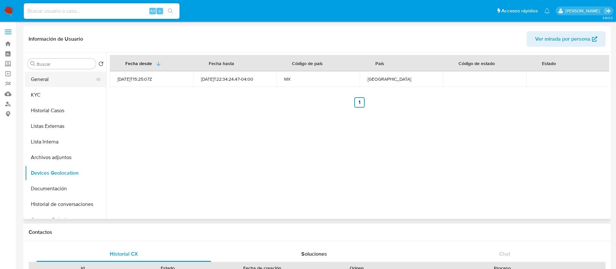
click at [58, 74] on button "General" at bounding box center [63, 79] width 76 height 16
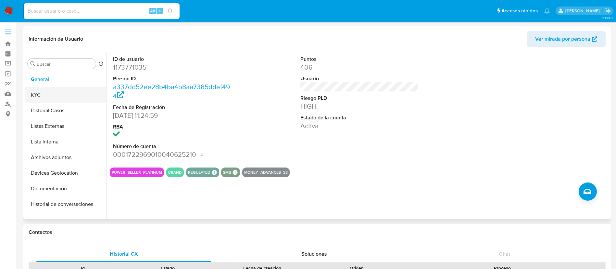
click at [58, 91] on button "KYC" at bounding box center [63, 95] width 76 height 16
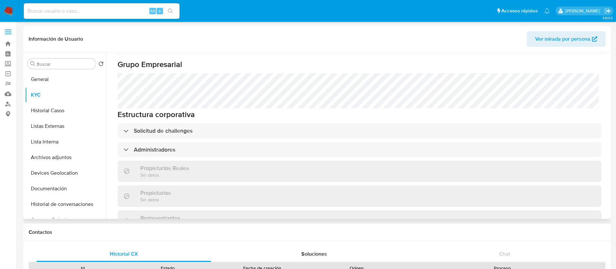
scroll to position [314, 0]
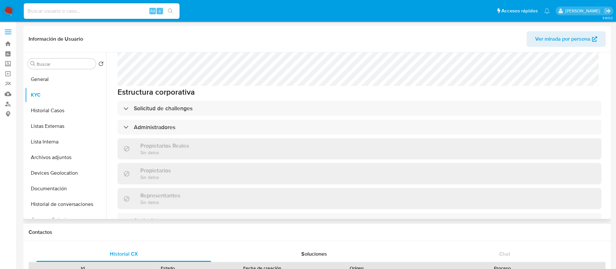
click at [302, 123] on div "Información de empresa ID de usuario : 1173771035 Nombre del comercio : KELUONA…" at bounding box center [360, 75] width 484 height 612
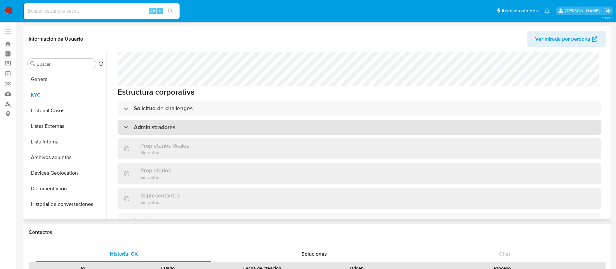
click at [304, 120] on div "Administradores" at bounding box center [360, 127] width 484 height 15
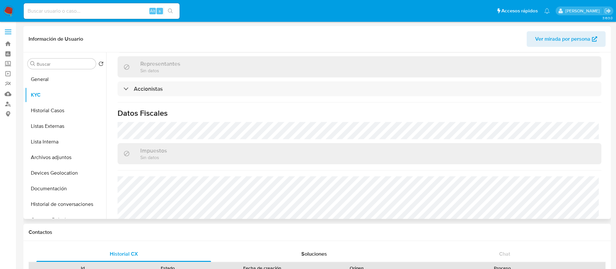
scroll to position [509, 0]
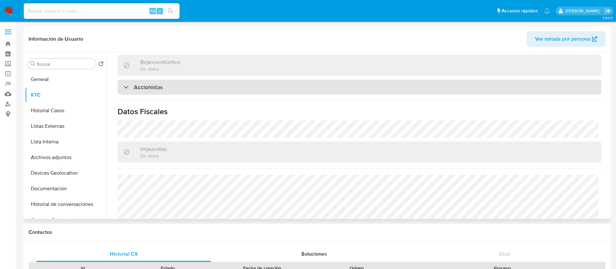
click at [187, 80] on div "Accionistas" at bounding box center [360, 87] width 484 height 15
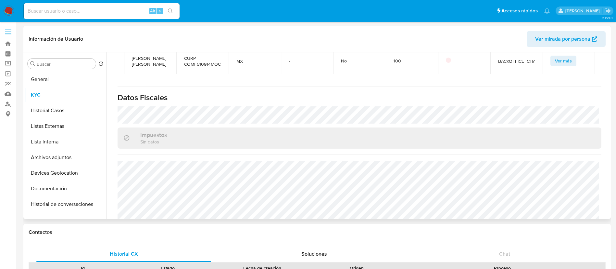
scroll to position [594, 0]
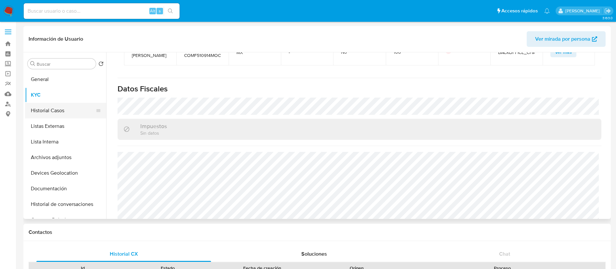
click at [68, 112] on button "Historial Casos" at bounding box center [63, 111] width 76 height 16
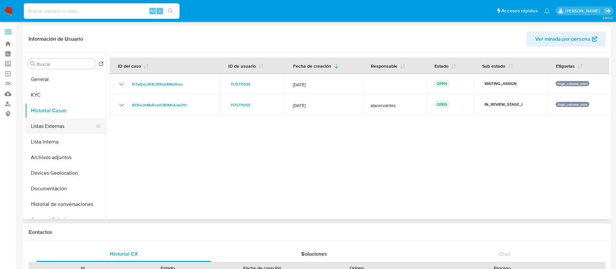
click at [67, 127] on button "Listas Externas" at bounding box center [63, 126] width 76 height 16
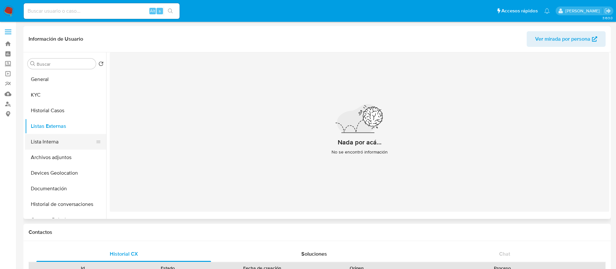
click at [79, 140] on button "Lista Interna" at bounding box center [63, 142] width 76 height 16
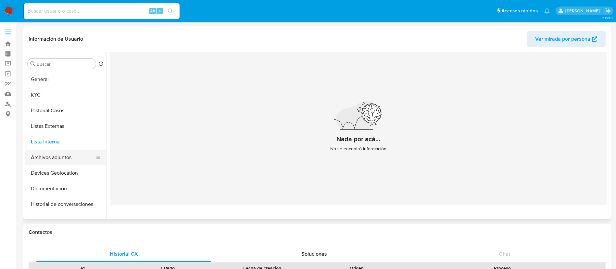
click at [68, 154] on button "Archivos adjuntos" at bounding box center [63, 157] width 76 height 16
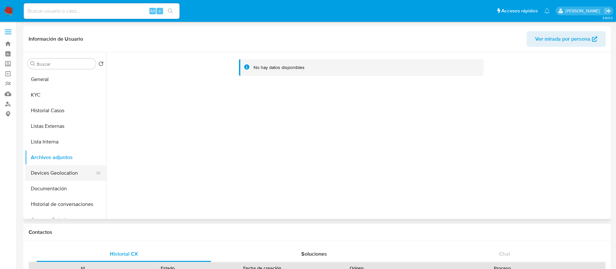
click at [53, 171] on button "Devices Geolocation" at bounding box center [63, 173] width 76 height 16
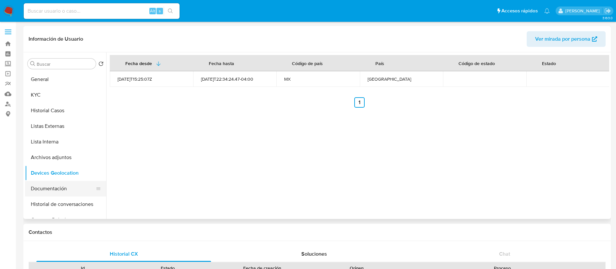
click at [64, 183] on button "Documentación" at bounding box center [63, 189] width 76 height 16
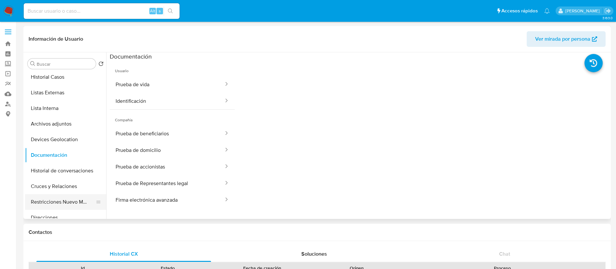
scroll to position [49, 0]
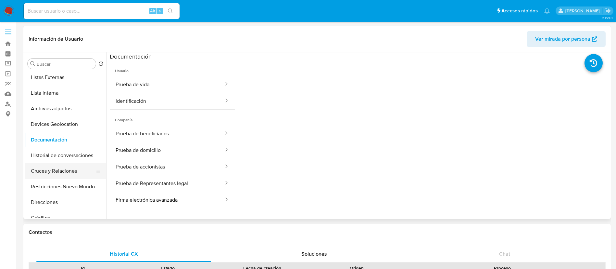
click at [56, 174] on button "Cruces y Relaciones" at bounding box center [63, 171] width 76 height 16
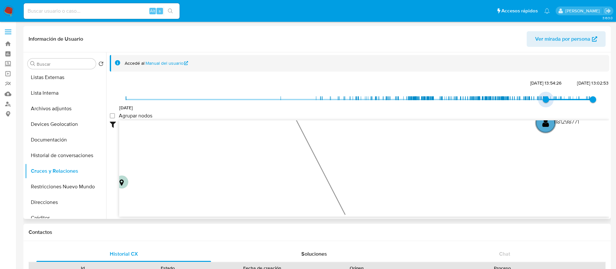
type input "1741386020000"
drag, startPoint x: 126, startPoint y: 103, endPoint x: 546, endPoint y: 142, distance: 421.9
click at [519, 142] on div "31/7/2019 7/3/2025, 16:20:20 12/10/2025, 13:02:53 Agrupar nodos Filtros Confian…" at bounding box center [360, 158] width 500 height 161
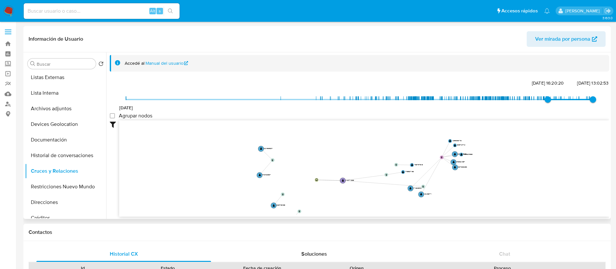
drag, startPoint x: 400, startPoint y: 191, endPoint x: 390, endPoint y: 205, distance: 17.8
click at [390, 205] on icon "device-64781d2208813b0018e251bd  device-64d3d2cbb37d8128ad2e91ec  device-64d9…" at bounding box center [364, 167] width 490 height 94
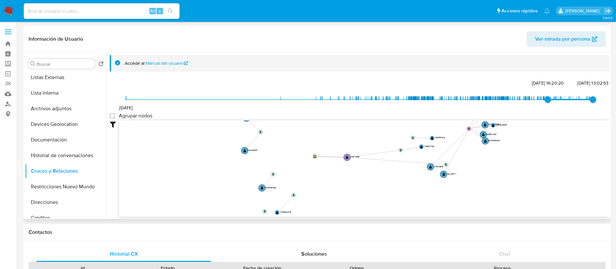
drag, startPoint x: 413, startPoint y: 164, endPoint x: 440, endPoint y: 141, distance: 35.7
click at [440, 141] on icon "device-64781d2208813b0018e251bd  device-64d3d2cbb37d8128ad2e91ec  device-64d9…" at bounding box center [364, 167] width 490 height 94
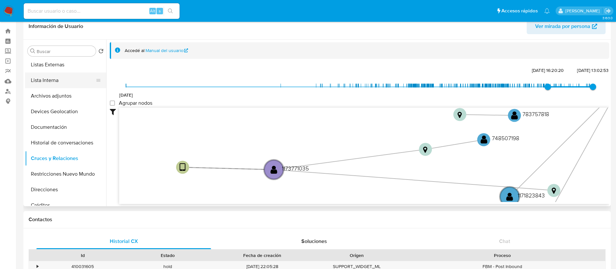
scroll to position [0, 0]
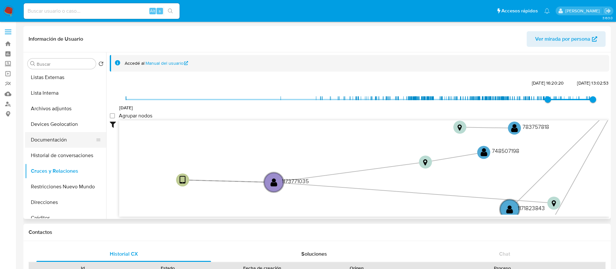
click at [50, 147] on button "Documentación" at bounding box center [63, 140] width 76 height 16
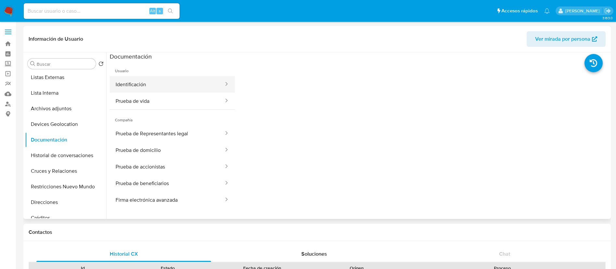
click at [183, 91] on button "Identificación" at bounding box center [167, 84] width 115 height 17
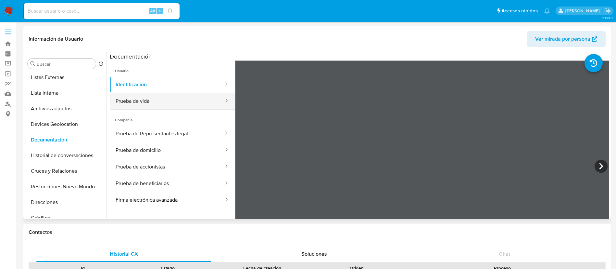
click at [182, 97] on button "Prueba de vida" at bounding box center [167, 101] width 115 height 17
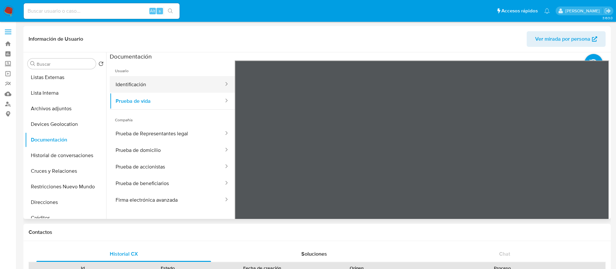
click at [155, 82] on button "Identificación" at bounding box center [167, 84] width 115 height 17
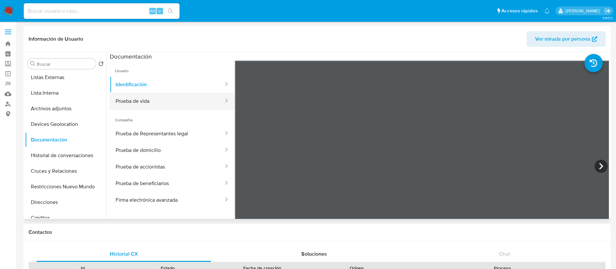
click at [148, 96] on button "Prueba de vida" at bounding box center [167, 101] width 115 height 17
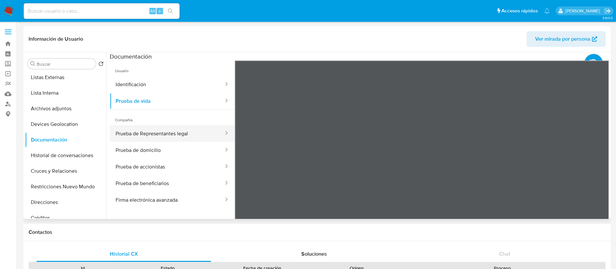
click at [151, 135] on button "Prueba de Representantes legal" at bounding box center [167, 133] width 115 height 17
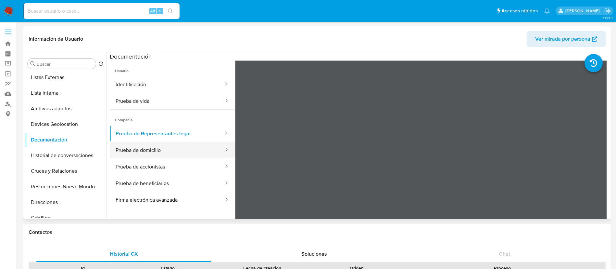
click at [168, 146] on button "Prueba de domicilio" at bounding box center [167, 150] width 115 height 17
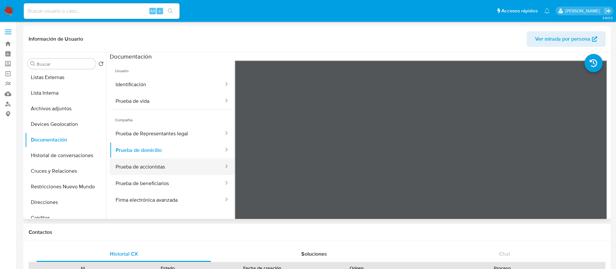
click at [193, 167] on button "Prueba de accionistas" at bounding box center [167, 166] width 115 height 17
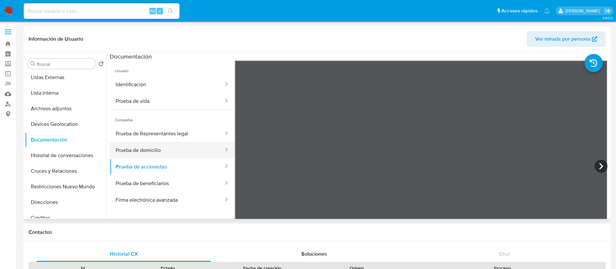
click at [192, 152] on button "Prueba de domicilio" at bounding box center [167, 150] width 115 height 17
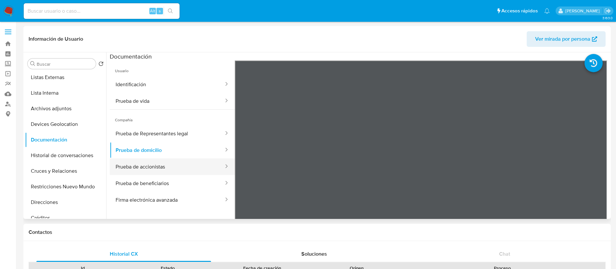
click at [148, 169] on button "Prueba de accionistas" at bounding box center [167, 166] width 115 height 17
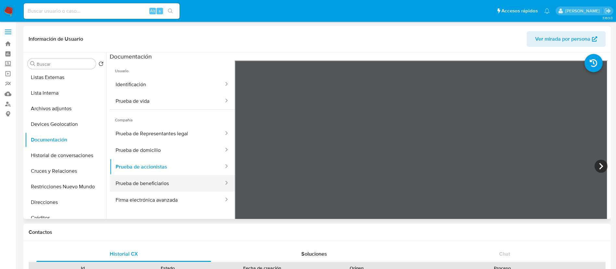
click at [134, 180] on button "Prueba de beneficiarios" at bounding box center [167, 183] width 115 height 17
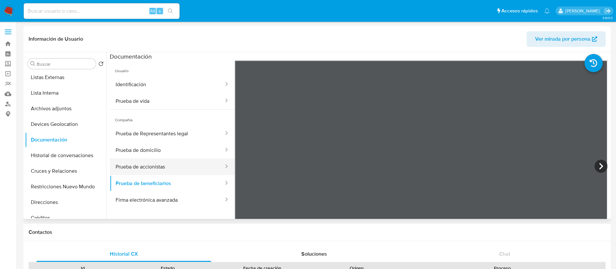
click at [160, 164] on button "Prueba de accionistas" at bounding box center [167, 166] width 115 height 17
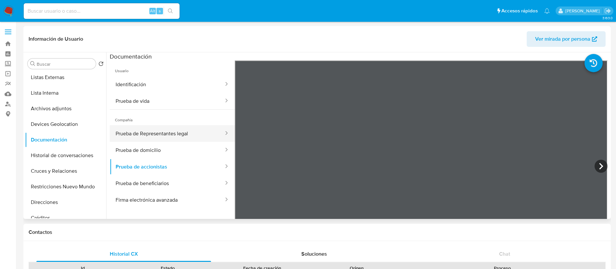
click at [161, 141] on button "Prueba de Representantes legal" at bounding box center [167, 133] width 115 height 17
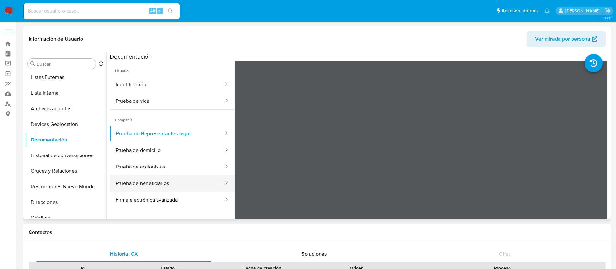
click at [161, 181] on button "Prueba de beneficiarios" at bounding box center [167, 183] width 115 height 17
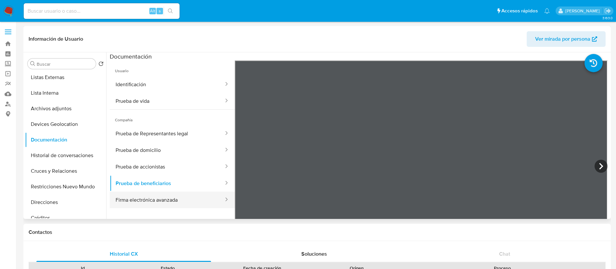
click at [165, 201] on button "Firma electrónica avanzada" at bounding box center [167, 199] width 115 height 17
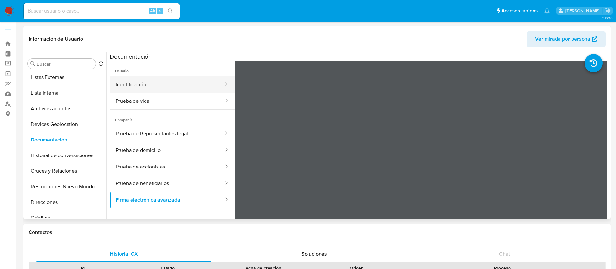
click at [178, 89] on button "Identificación" at bounding box center [167, 84] width 115 height 17
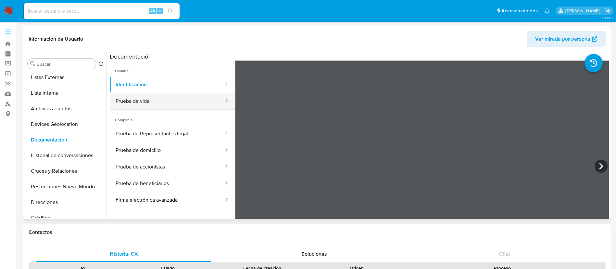
click at [148, 102] on button "Prueba de vida" at bounding box center [167, 101] width 115 height 17
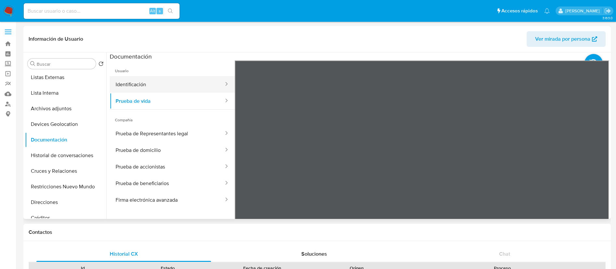
click at [156, 83] on button "Identificación" at bounding box center [167, 84] width 115 height 17
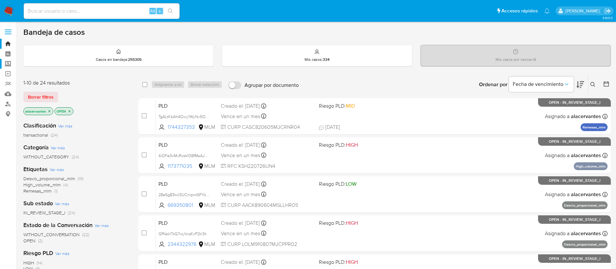
click at [8, 67] on label "Screening" at bounding box center [38, 64] width 77 height 10
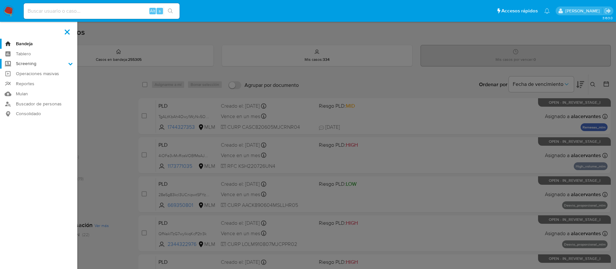
click at [0, 0] on input "Screening" at bounding box center [0, 0] width 0 height 0
click at [43, 91] on link "Herramientas" at bounding box center [38, 89] width 77 height 8
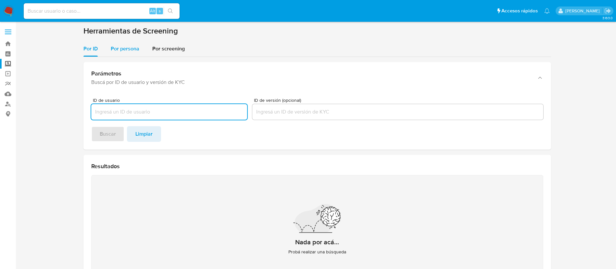
click at [118, 56] on div "Por persona" at bounding box center [125, 49] width 29 height 16
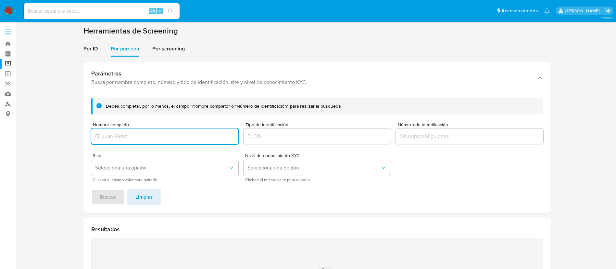
click at [147, 133] on input "Nombre completo" at bounding box center [164, 136] width 147 height 8
type input "[PERSON_NAME] [PERSON_NAME]"
click at [98, 200] on button "Buscar" at bounding box center [107, 197] width 33 height 16
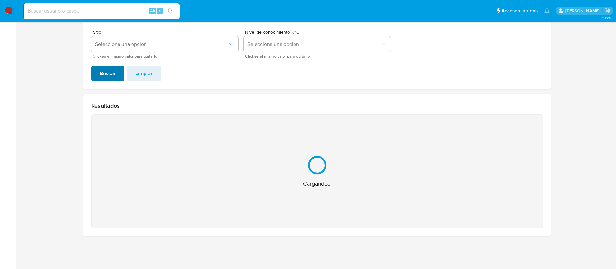
scroll to position [20, 0]
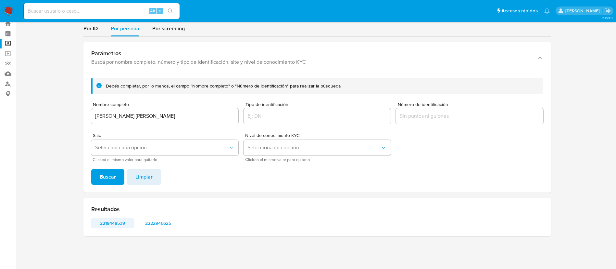
click at [111, 224] on span "2218448539" at bounding box center [113, 222] width 34 height 9
click at [158, 225] on span "2222946625" at bounding box center [158, 222] width 34 height 9
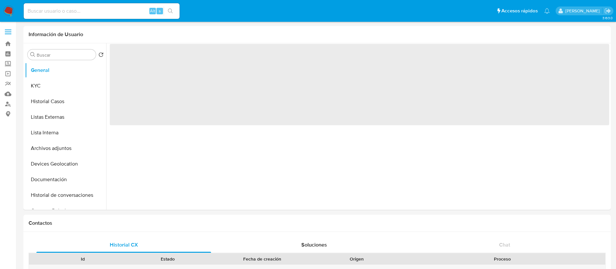
select select "10"
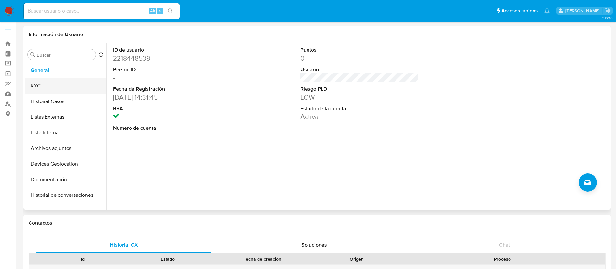
click at [56, 87] on button "KYC" at bounding box center [63, 86] width 76 height 16
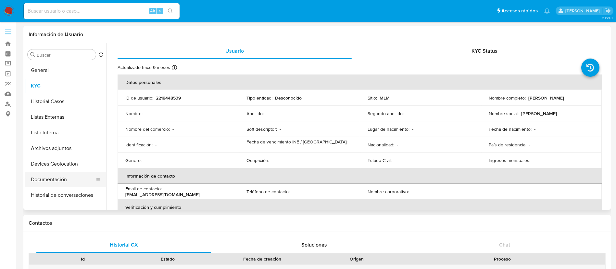
click at [77, 183] on button "Documentación" at bounding box center [63, 180] width 76 height 16
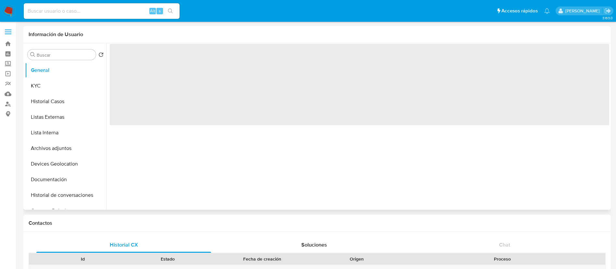
select select "10"
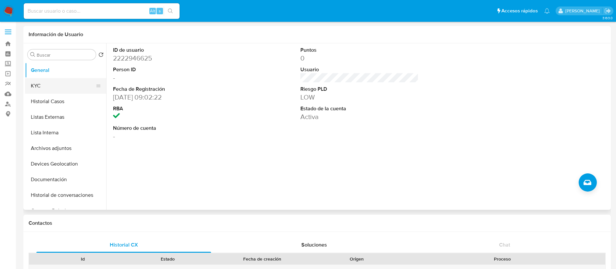
click at [67, 81] on button "KYC" at bounding box center [63, 86] width 76 height 16
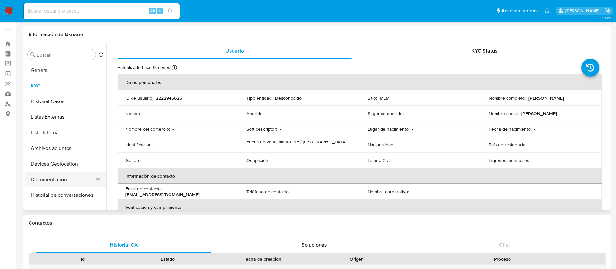
click at [72, 175] on button "Documentación" at bounding box center [63, 180] width 76 height 16
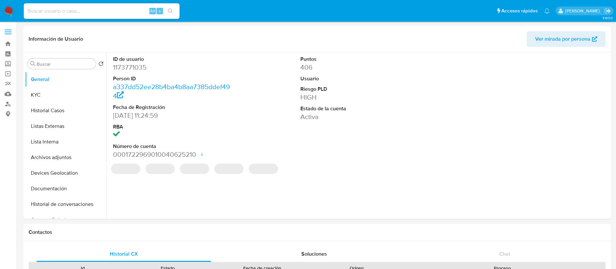
select select "10"
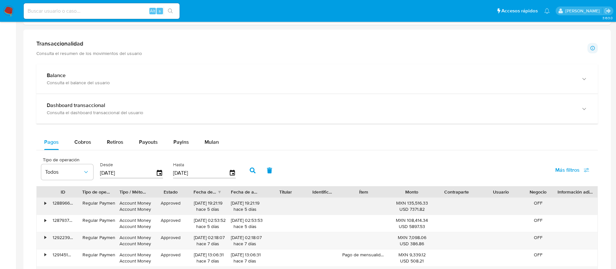
scroll to position [341, 0]
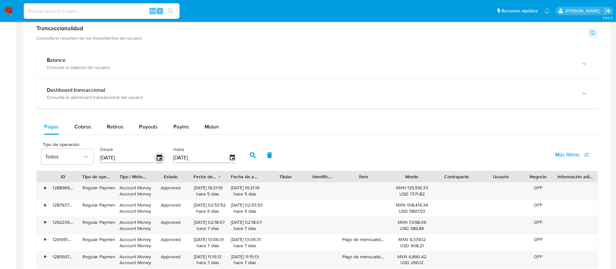
click at [159, 157] on icon "button" at bounding box center [159, 157] width 11 height 11
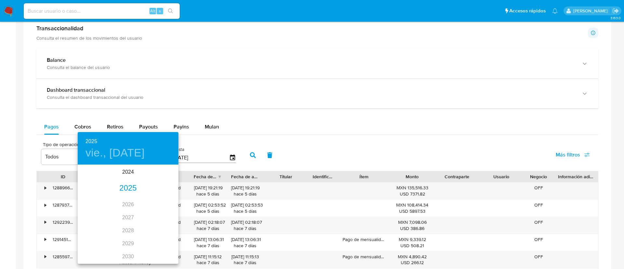
click at [125, 191] on div "2025" at bounding box center [128, 188] width 101 height 13
click at [96, 226] on div "[DATE]." at bounding box center [94, 226] width 33 height 24
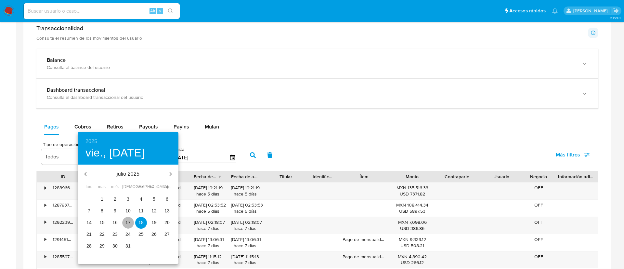
click at [133, 224] on span "17" at bounding box center [128, 222] width 12 height 6
type input "17/07/2025"
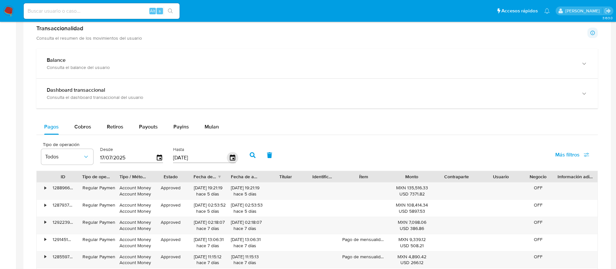
click at [233, 161] on icon "button" at bounding box center [232, 157] width 11 height 11
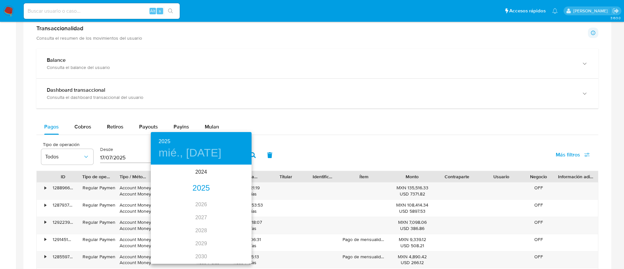
click at [201, 192] on div "2025" at bounding box center [201, 188] width 101 height 13
click at [174, 229] on div "jul." at bounding box center [167, 226] width 33 height 24
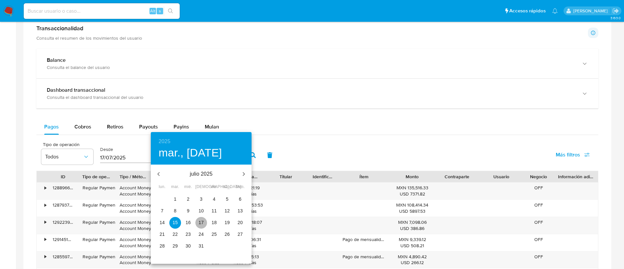
click at [200, 222] on p "17" at bounding box center [200, 222] width 5 height 6
type input "17/07/2025"
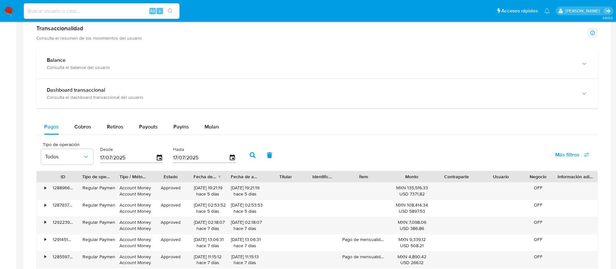
click at [255, 153] on icon "button" at bounding box center [253, 155] width 6 height 6
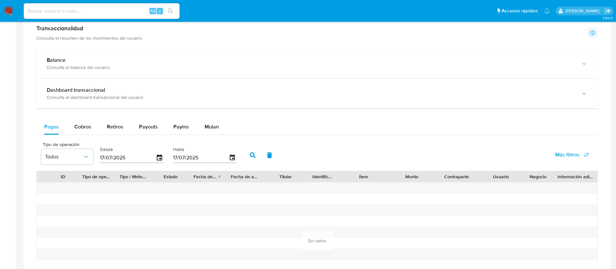
scroll to position [390, 0]
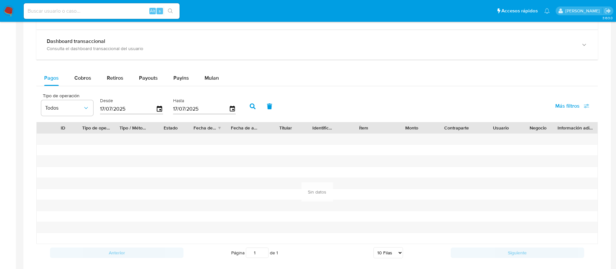
click at [131, 108] on input "17/07/2025" at bounding box center [128, 109] width 56 height 10
click at [130, 108] on input "17/07/2025" at bounding box center [128, 109] width 56 height 10
click at [130, 107] on input "17/07/2025" at bounding box center [128, 109] width 56 height 10
drag, startPoint x: 132, startPoint y: 107, endPoint x: 115, endPoint y: 86, distance: 26.8
click at [96, 103] on div "Tipo de operación Todos Desde 17/07/2025 Hasta 17/07/2025" at bounding box center [140, 106] width 204 height 26
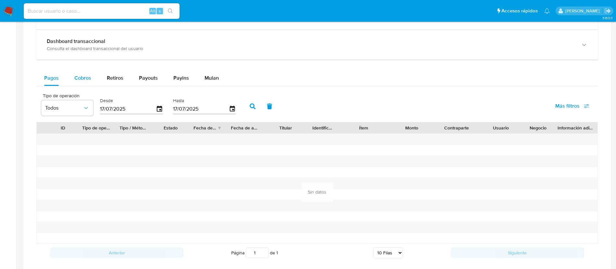
click at [89, 79] on span "Cobros" at bounding box center [82, 77] width 17 height 7
select select "10"
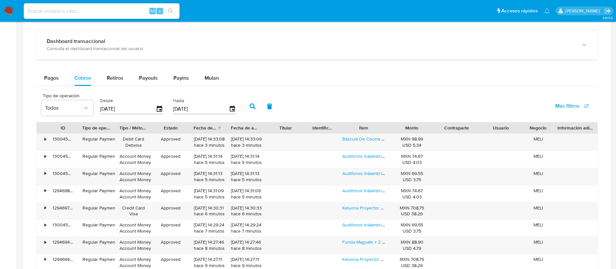
click at [116, 107] on input "[DATE]" at bounding box center [128, 109] width 56 height 10
type input "17/07/2025"
click at [184, 109] on input "[DATE]" at bounding box center [201, 109] width 56 height 10
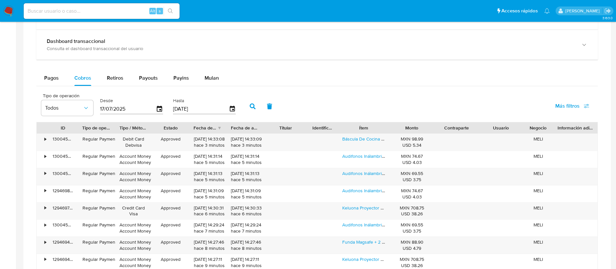
click at [184, 109] on input "[DATE]" at bounding box center [201, 109] width 56 height 10
click at [185, 109] on input "[DATE]" at bounding box center [201, 109] width 56 height 10
type input "17/07/2025"
click at [248, 106] on button "button" at bounding box center [252, 106] width 17 height 16
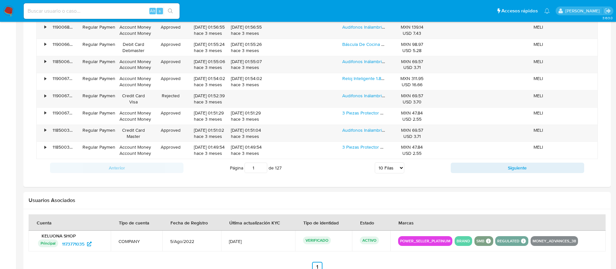
scroll to position [487, 0]
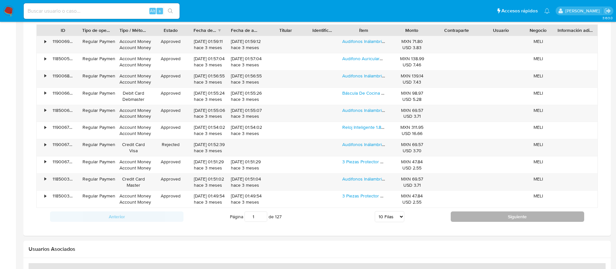
click at [487, 219] on button "Siguiente" at bounding box center [518, 216] width 134 height 10
type input "2"
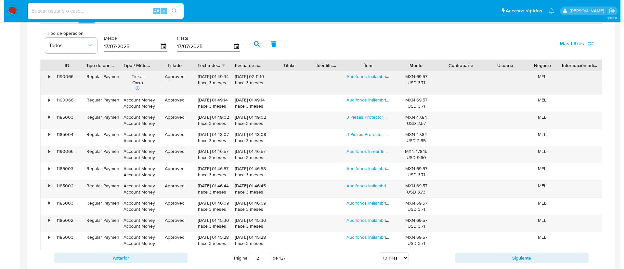
scroll to position [439, 0]
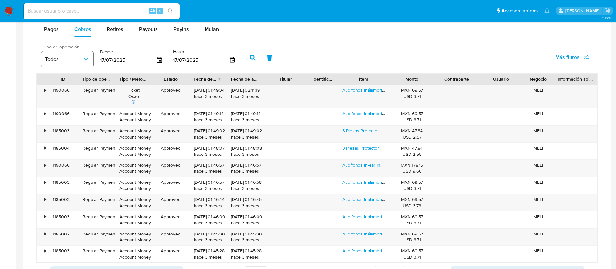
click at [85, 59] on icon "button" at bounding box center [86, 59] width 6 height 6
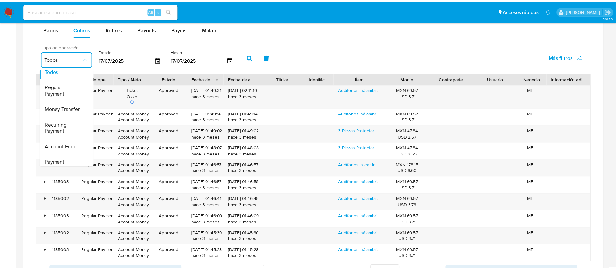
scroll to position [1, 0]
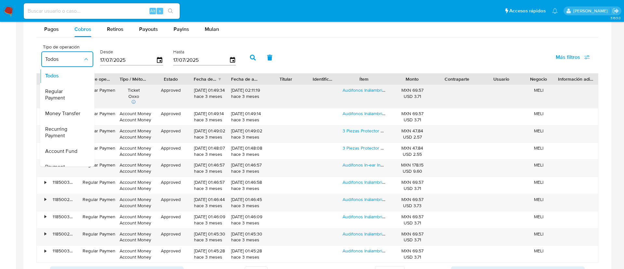
click at [68, 99] on span "Regular Payment" at bounding box center [64, 94] width 38 height 13
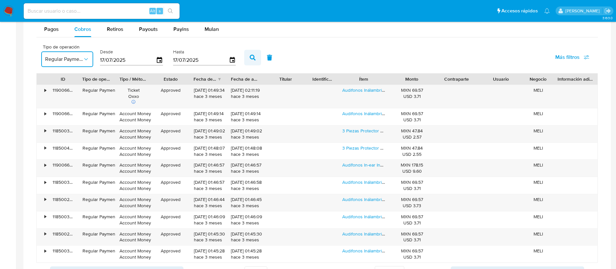
click at [254, 56] on icon "button" at bounding box center [253, 58] width 6 height 6
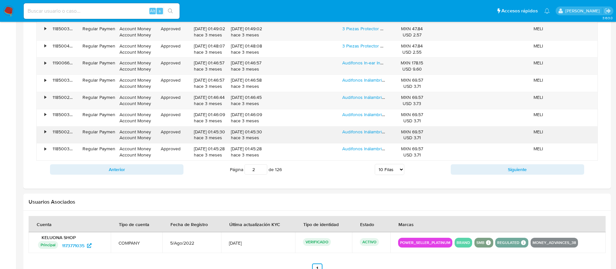
scroll to position [583, 0]
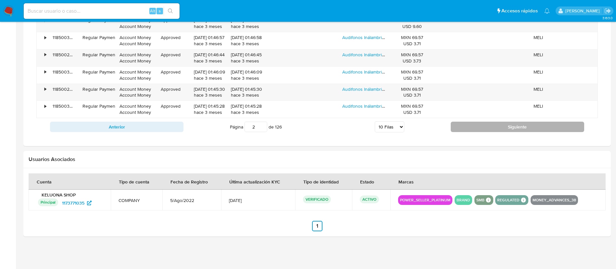
click at [476, 128] on button "Siguiente" at bounding box center [518, 126] width 134 height 10
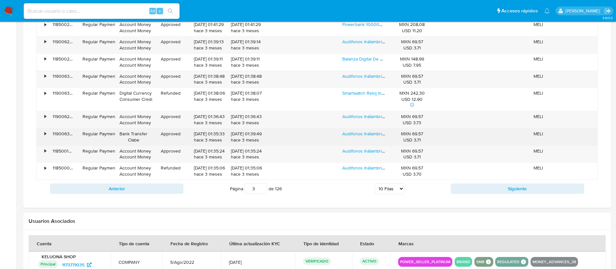
scroll to position [486, 0]
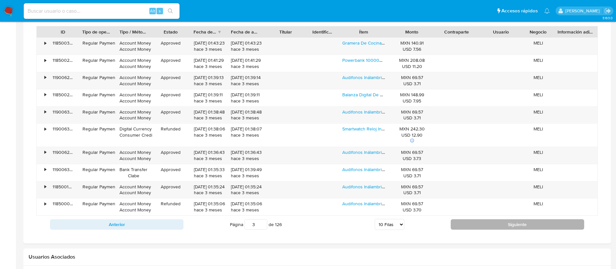
click at [489, 224] on button "Siguiente" at bounding box center [518, 224] width 134 height 10
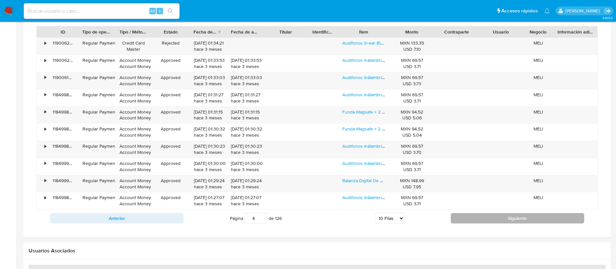
click at [489, 219] on button "Siguiente" at bounding box center [518, 218] width 134 height 10
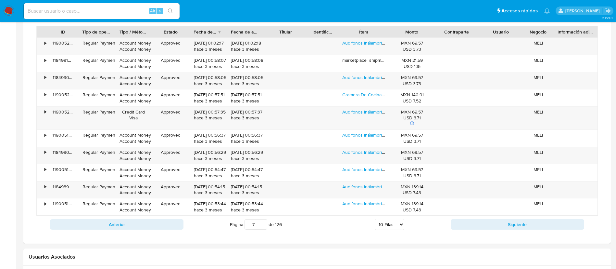
click at [489, 218] on div "Anterior Página 7 de 126 5 Filas 10 Filas 20 Filas 25 Filas 50 Filas 100 Filas …" at bounding box center [317, 224] width 562 height 18
click at [495, 220] on button "Siguiente" at bounding box center [518, 224] width 134 height 10
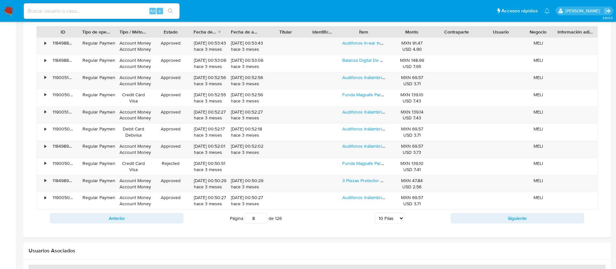
click at [499, 229] on div "Transaccionalidad Consulta el resumen de los movimientos del usuario Informació…" at bounding box center [317, 53] width 577 height 357
click at [500, 217] on button "Siguiente" at bounding box center [518, 218] width 134 height 10
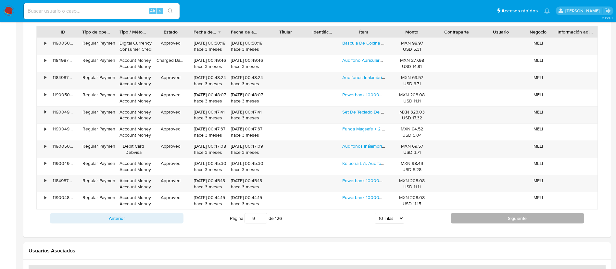
click at [500, 217] on button "Siguiente" at bounding box center [518, 218] width 134 height 10
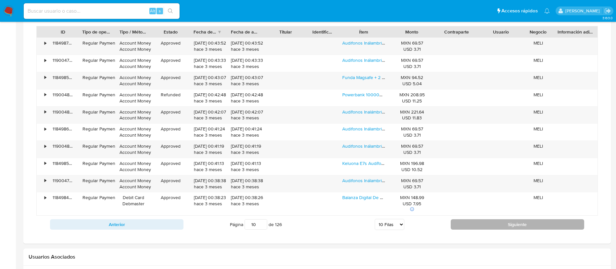
click at [500, 217] on div "Anterior Página 10 de 126 5 Filas 10 Filas 20 Filas 25 Filas 50 Filas 100 Filas…" at bounding box center [317, 224] width 562 height 18
click at [506, 228] on button "Siguiente" at bounding box center [518, 224] width 134 height 10
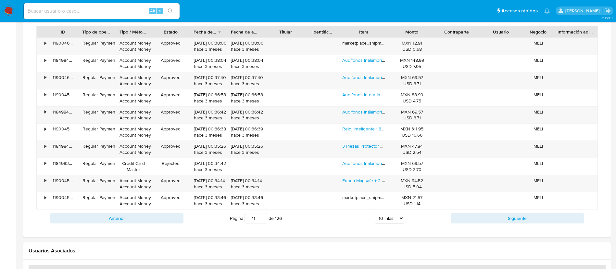
click at [506, 228] on div "Transaccionalidad Consulta el resumen de los movimientos del usuario Informació…" at bounding box center [317, 53] width 577 height 357
click at [507, 224] on div "Anterior Página 11 de 126 5 Filas 10 Filas 20 Filas 25 Filas 50 Filas 100 Filas…" at bounding box center [317, 218] width 562 height 18
click at [507, 222] on button "Siguiente" at bounding box center [518, 218] width 134 height 10
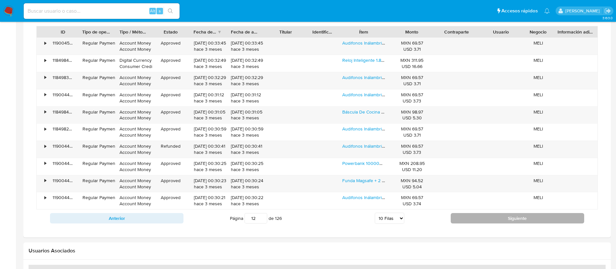
click at [507, 222] on button "Siguiente" at bounding box center [518, 218] width 134 height 10
click at [507, 218] on button "Siguiente" at bounding box center [518, 218] width 134 height 10
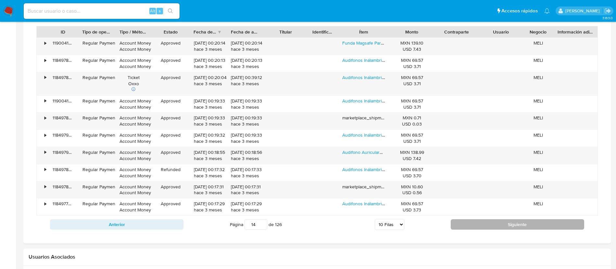
click at [512, 225] on button "Siguiente" at bounding box center [518, 224] width 134 height 10
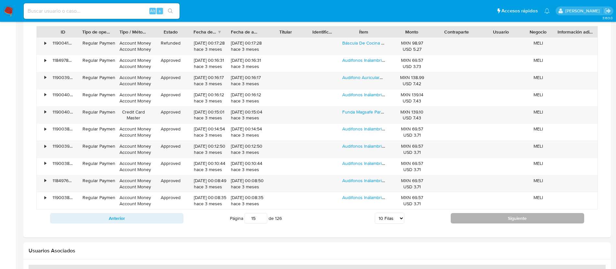
click at [512, 225] on div "Anterior Página 15 de 126 5 Filas 10 Filas 20 Filas 25 Filas 50 Filas 100 Filas…" at bounding box center [317, 218] width 562 height 18
click at [510, 220] on button "Siguiente" at bounding box center [518, 218] width 134 height 10
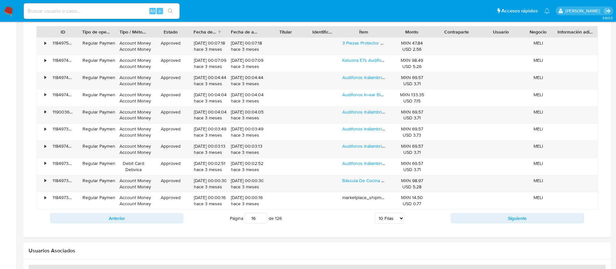
click at [511, 217] on button "Siguiente" at bounding box center [518, 218] width 134 height 10
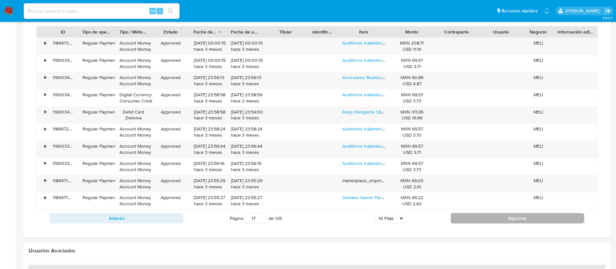
click at [475, 221] on button "Siguiente" at bounding box center [518, 218] width 134 height 10
click at [477, 216] on button "Siguiente" at bounding box center [518, 218] width 134 height 10
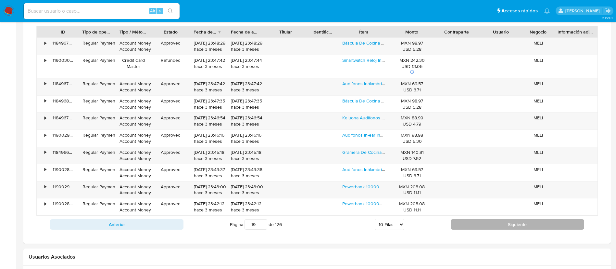
click at [481, 224] on button "Siguiente" at bounding box center [518, 224] width 134 height 10
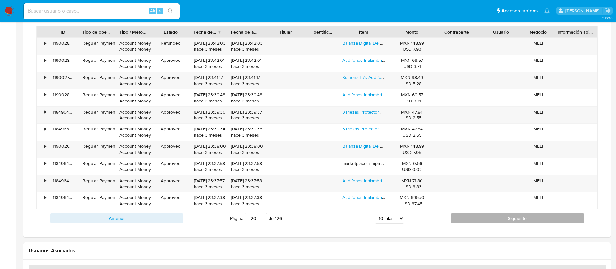
click at [474, 217] on button "Siguiente" at bounding box center [518, 218] width 134 height 10
click at [494, 221] on button "Siguiente" at bounding box center [518, 218] width 134 height 10
click at [499, 216] on button "Siguiente" at bounding box center [518, 218] width 134 height 10
click at [479, 218] on button "Siguiente" at bounding box center [518, 218] width 134 height 10
click at [490, 215] on button "Siguiente" at bounding box center [518, 218] width 134 height 10
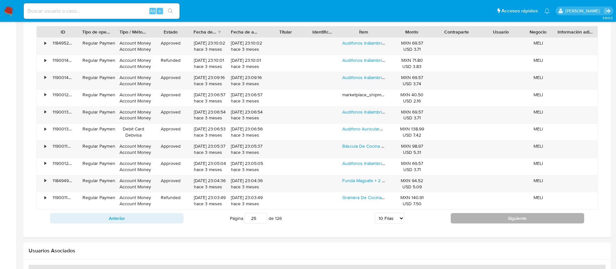
click at [476, 216] on button "Siguiente" at bounding box center [518, 218] width 134 height 10
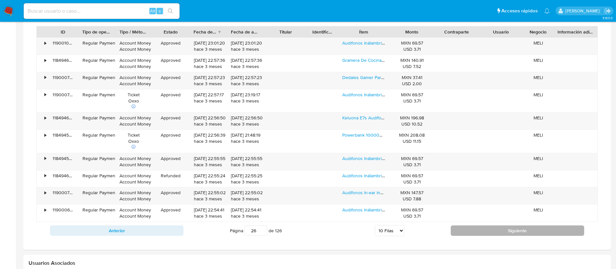
click at [488, 227] on button "Siguiente" at bounding box center [518, 230] width 134 height 10
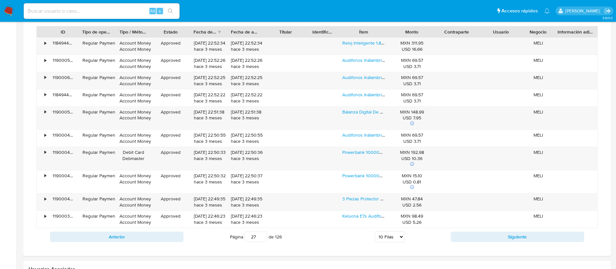
click at [511, 236] on button "Siguiente" at bounding box center [518, 236] width 134 height 10
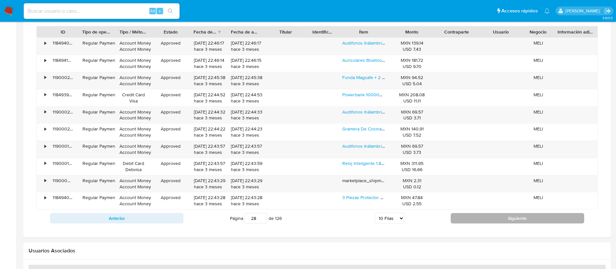
click at [502, 222] on button "Siguiente" at bounding box center [518, 218] width 134 height 10
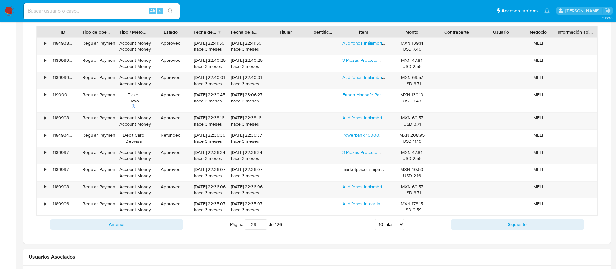
click at [501, 222] on button "Siguiente" at bounding box center [518, 224] width 134 height 10
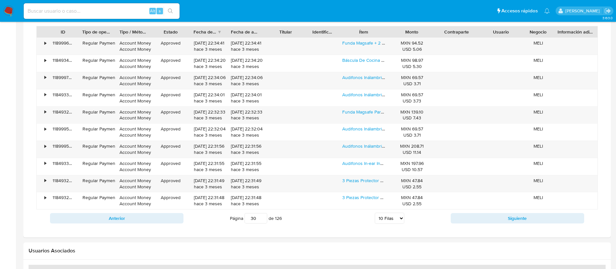
click at [501, 222] on button "Siguiente" at bounding box center [518, 218] width 134 height 10
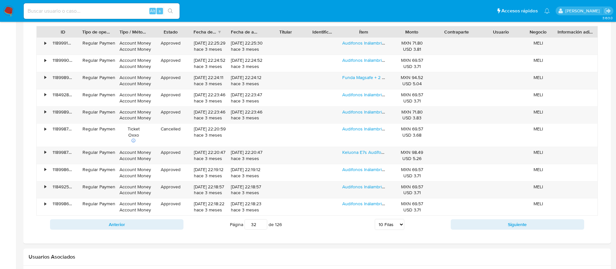
click at [501, 222] on button "Siguiente" at bounding box center [518, 224] width 134 height 10
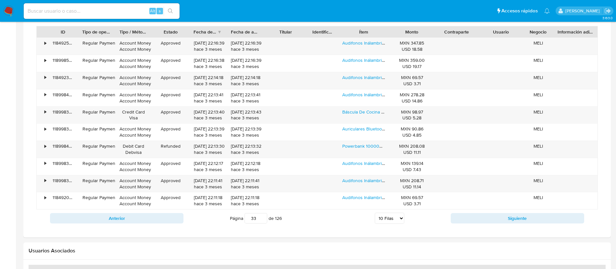
click at [501, 222] on button "Siguiente" at bounding box center [518, 218] width 134 height 10
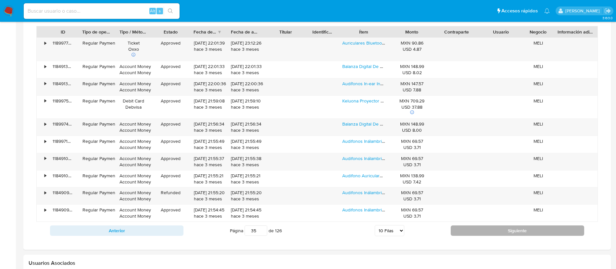
click at [501, 231] on button "Siguiente" at bounding box center [518, 230] width 134 height 10
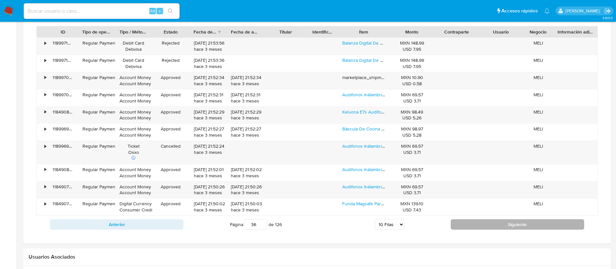
click at [498, 226] on button "Siguiente" at bounding box center [518, 224] width 134 height 10
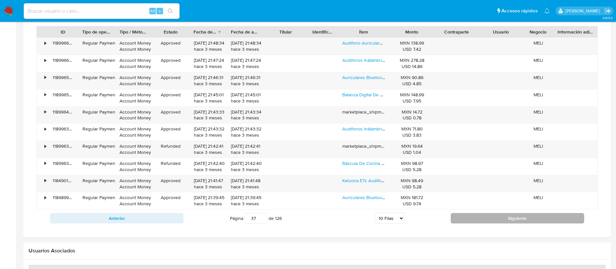
click at [491, 221] on button "Siguiente" at bounding box center [518, 218] width 134 height 10
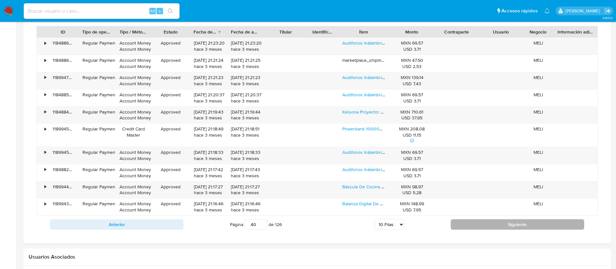
click at [491, 221] on button "Siguiente" at bounding box center [518, 224] width 134 height 10
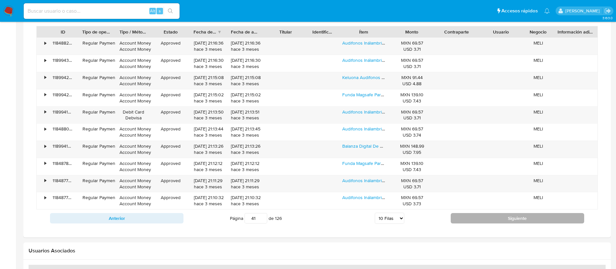
click at [491, 221] on button "Siguiente" at bounding box center [518, 218] width 134 height 10
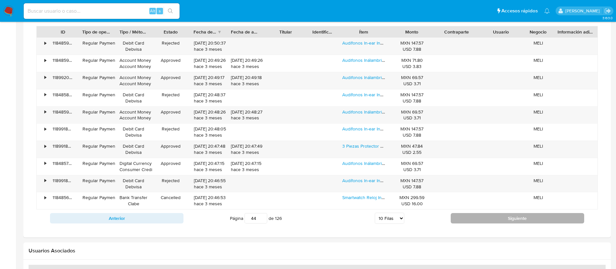
click at [491, 221] on button "Siguiente" at bounding box center [518, 218] width 134 height 10
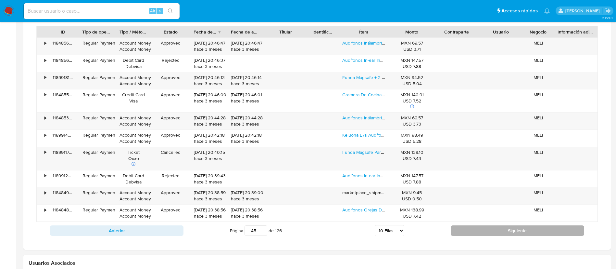
click at [492, 229] on button "Siguiente" at bounding box center [518, 230] width 134 height 10
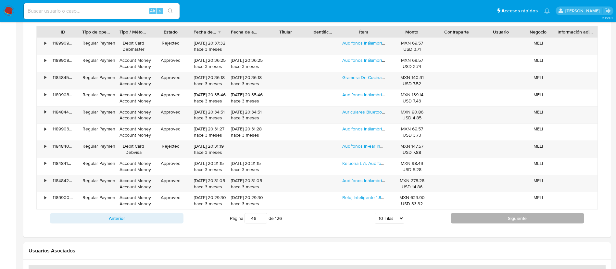
click at [492, 229] on div "Transaccionalidad Consulta el resumen de los movimientos del usuario Informació…" at bounding box center [317, 53] width 577 height 357
click at [503, 221] on button "Siguiente" at bounding box center [518, 218] width 134 height 10
click at [505, 220] on button "Siguiente" at bounding box center [518, 218] width 134 height 10
click at [506, 219] on button "Siguiente" at bounding box center [518, 218] width 134 height 10
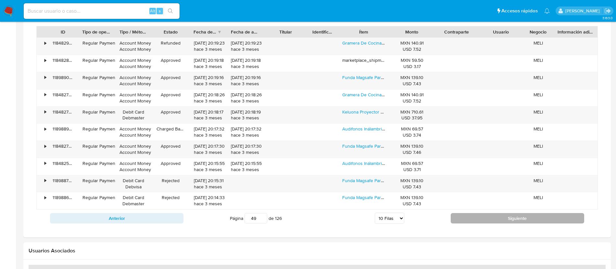
click at [506, 219] on button "Siguiente" at bounding box center [518, 218] width 134 height 10
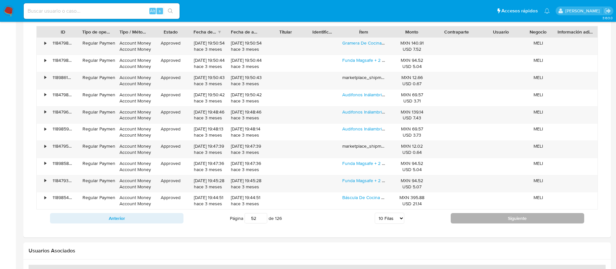
click at [506, 219] on button "Siguiente" at bounding box center [518, 218] width 134 height 10
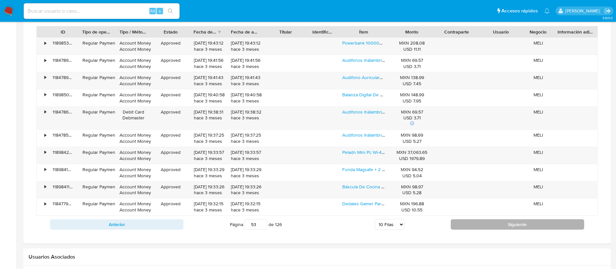
click at [506, 219] on button "Siguiente" at bounding box center [518, 224] width 134 height 10
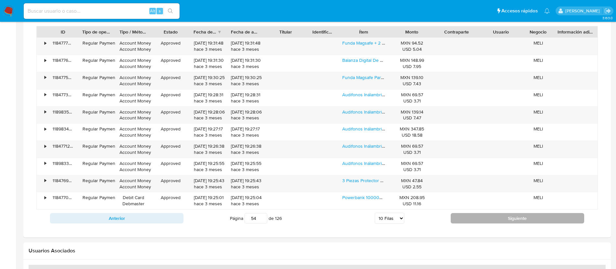
click at [506, 219] on button "Siguiente" at bounding box center [518, 218] width 134 height 10
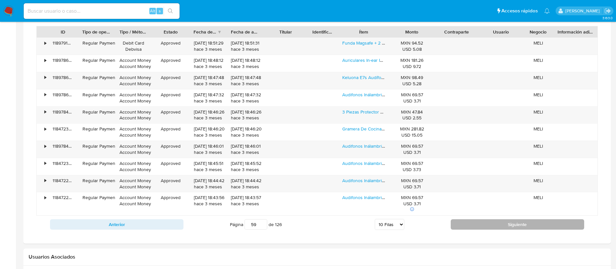
click at [506, 219] on button "Siguiente" at bounding box center [518, 224] width 134 height 10
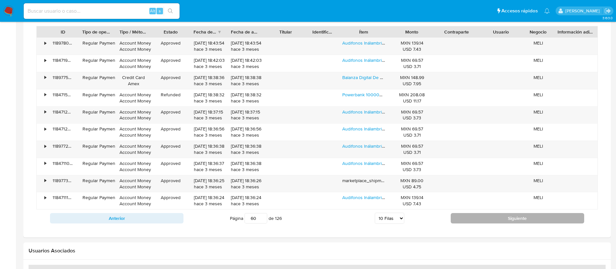
click at [506, 219] on button "Siguiente" at bounding box center [518, 218] width 134 height 10
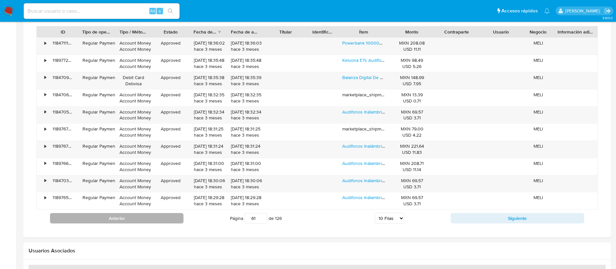
click at [156, 213] on button "Anterior" at bounding box center [117, 218] width 134 height 10
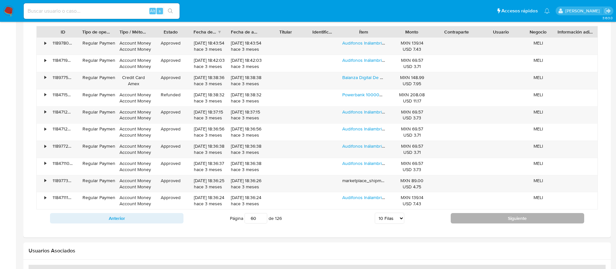
click at [494, 218] on button "Siguiente" at bounding box center [518, 218] width 134 height 10
click at [501, 215] on button "Siguiente" at bounding box center [518, 218] width 134 height 10
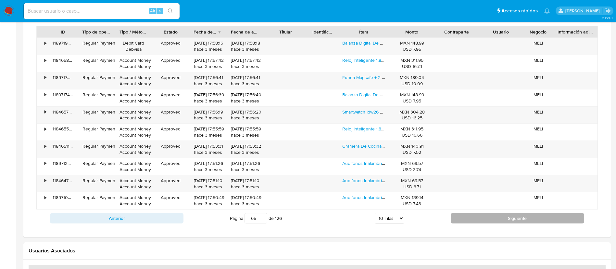
click at [501, 215] on button "Siguiente" at bounding box center [518, 218] width 134 height 10
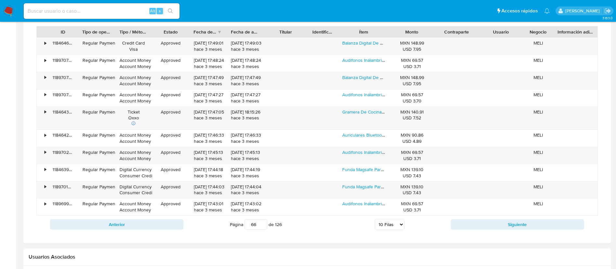
click at [502, 217] on div "Anterior Página 66 de 126 5 Filas 10 Filas 20 Filas 25 Filas 50 Filas 100 Filas…" at bounding box center [317, 224] width 562 height 18
click at [499, 223] on button "Siguiente" at bounding box center [518, 224] width 134 height 10
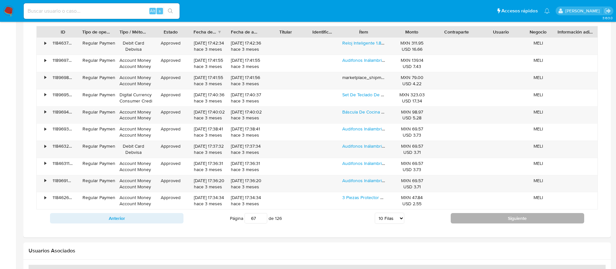
click at [484, 219] on button "Siguiente" at bounding box center [518, 218] width 134 height 10
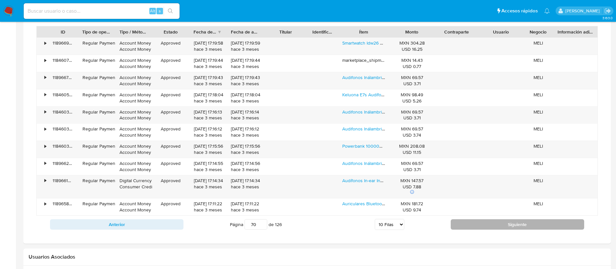
click at [484, 223] on button "Siguiente" at bounding box center [518, 224] width 134 height 10
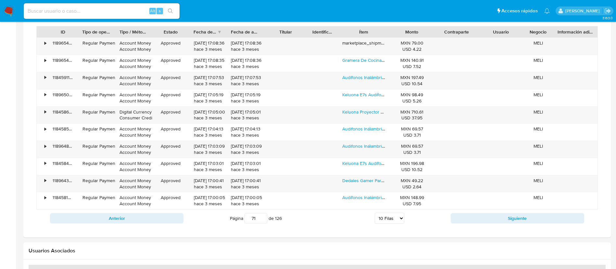
click at [490, 224] on div "Anterior Página 71 de 126 5 Filas 10 Filas 20 Filas 25 Filas 50 Filas 100 Filas…" at bounding box center [317, 218] width 562 height 18
click at [493, 219] on button "Siguiente" at bounding box center [518, 218] width 134 height 10
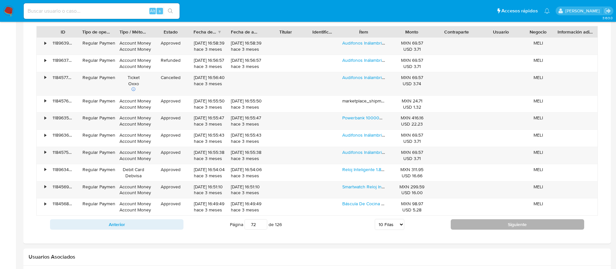
click at [493, 219] on button "Siguiente" at bounding box center [518, 224] width 134 height 10
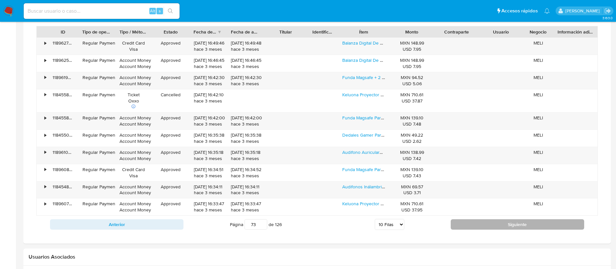
click at [493, 219] on button "Siguiente" at bounding box center [518, 224] width 134 height 10
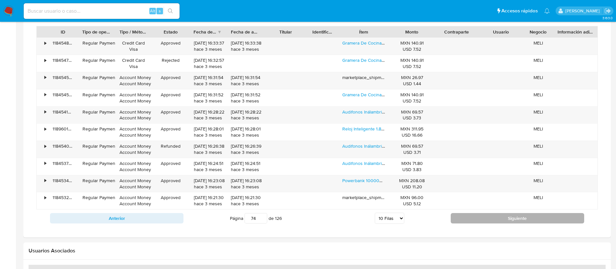
click at [493, 219] on button "Siguiente" at bounding box center [518, 218] width 134 height 10
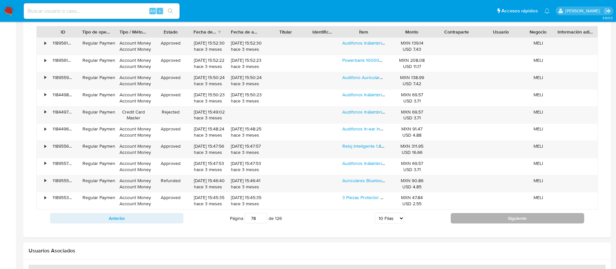
click at [493, 219] on button "Siguiente" at bounding box center [518, 218] width 134 height 10
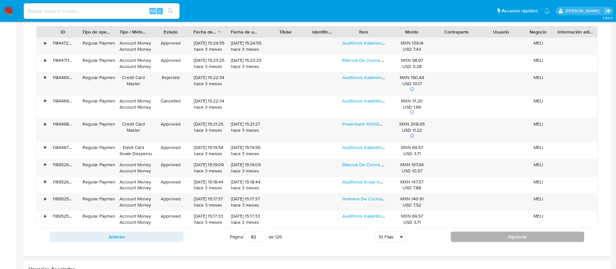
click at [490, 235] on button "Siguiente" at bounding box center [518, 236] width 134 height 10
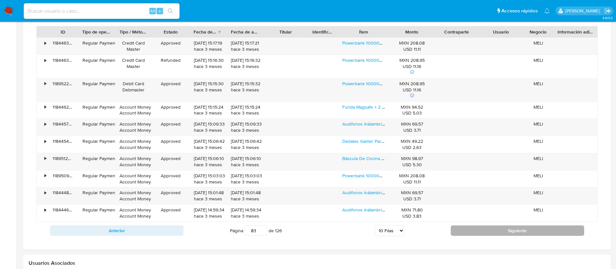
click at [490, 235] on button "Siguiente" at bounding box center [518, 230] width 134 height 10
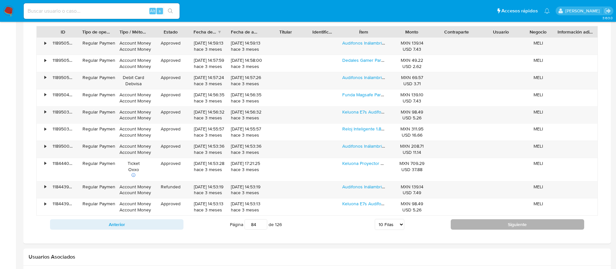
click at [490, 235] on div "Transaccionalidad Consulta el resumen de los movimientos del usuario Informació…" at bounding box center [317, 56] width 577 height 363
click at [488, 224] on button "Siguiente" at bounding box center [518, 224] width 134 height 10
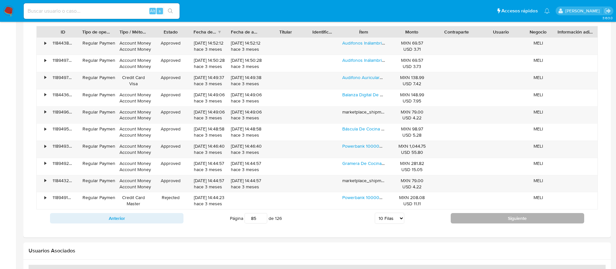
click at [488, 218] on button "Siguiente" at bounding box center [518, 218] width 134 height 10
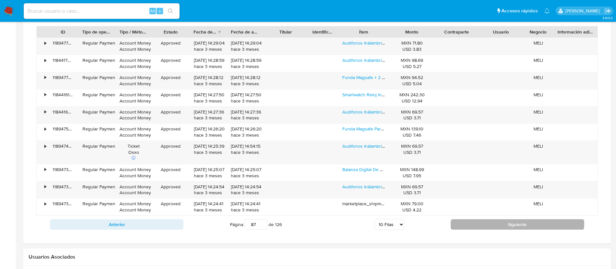
click at [489, 224] on button "Siguiente" at bounding box center [518, 224] width 134 height 10
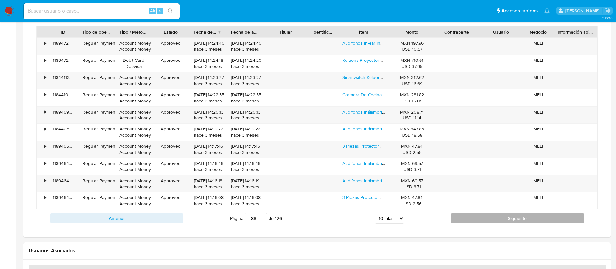
click at [489, 224] on div "Anterior Página 88 de 126 5 Filas 10 Filas 20 Filas 25 Filas 50 Filas 100 Filas…" at bounding box center [317, 218] width 562 height 18
click at [490, 220] on button "Siguiente" at bounding box center [518, 218] width 134 height 10
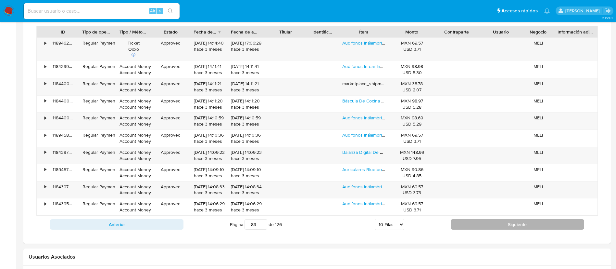
click at [490, 220] on button "Siguiente" at bounding box center [518, 224] width 134 height 10
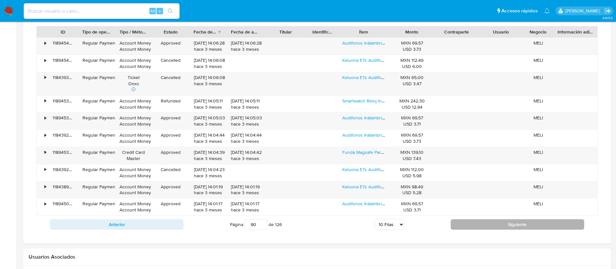
click at [490, 220] on button "Siguiente" at bounding box center [518, 224] width 134 height 10
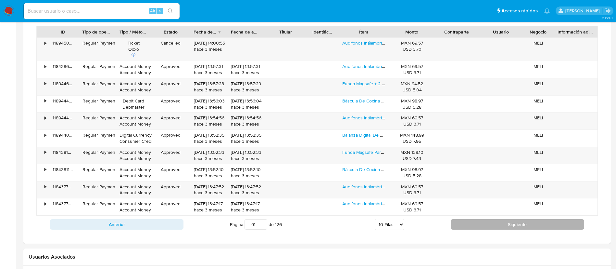
click at [490, 220] on button "Siguiente" at bounding box center [518, 224] width 134 height 10
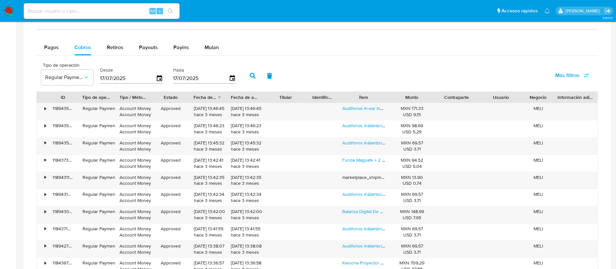
scroll to position [418, 0]
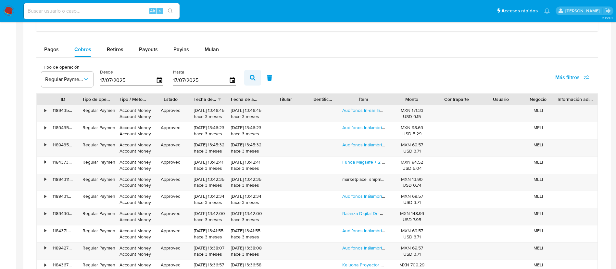
click at [253, 78] on icon "button" at bounding box center [253, 78] width 6 height 6
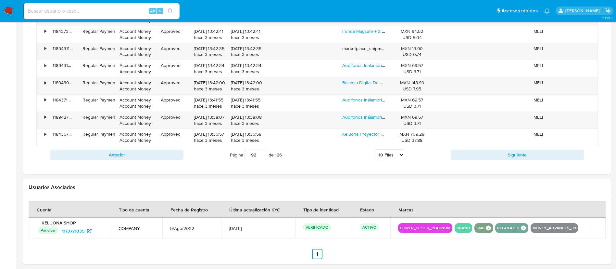
scroll to position [555, 0]
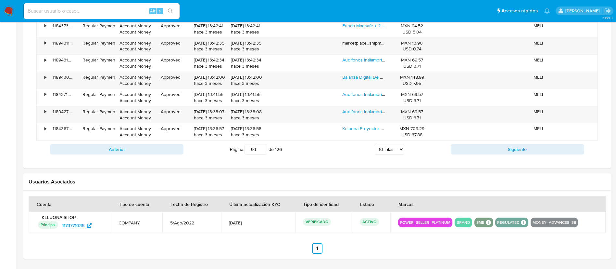
click at [259, 148] on input "93" at bounding box center [256, 149] width 23 height 10
click at [258, 150] on input "93" at bounding box center [256, 149] width 23 height 10
type input "9"
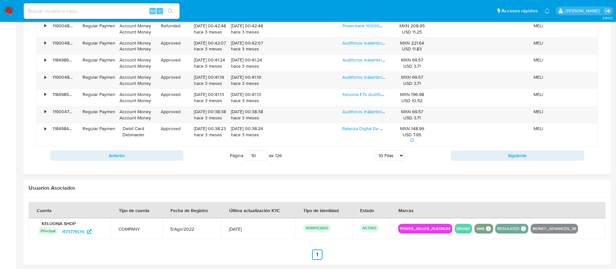
click at [256, 157] on input "10" at bounding box center [256, 155] width 23 height 10
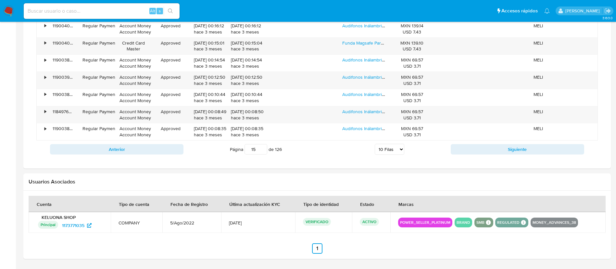
click at [252, 151] on input "15" at bounding box center [256, 149] width 23 height 10
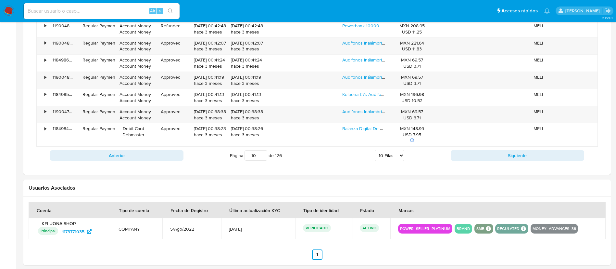
click at [255, 158] on input "10" at bounding box center [256, 155] width 23 height 10
type input "1"
type input "5"
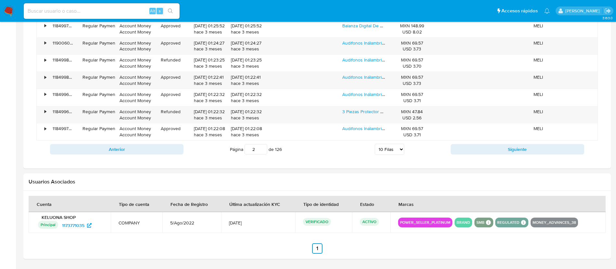
type input "2"
type input "3"
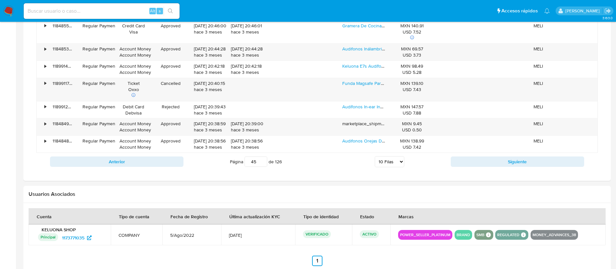
type input "4"
type input "5"
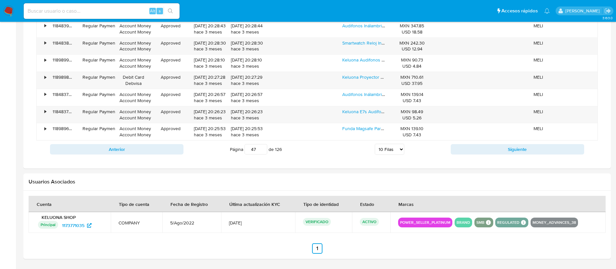
type input "4"
type input "53"
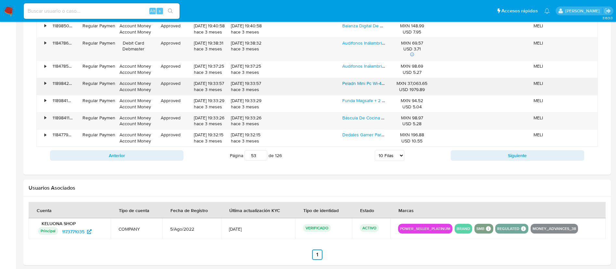
click at [370, 84] on link "Peladn Mini Pc Wi-4 Con Vesa Doble 4k Hd, Intel 11th Gen Jasper Lake N5095(hast…" at bounding box center [517, 83] width 350 height 6
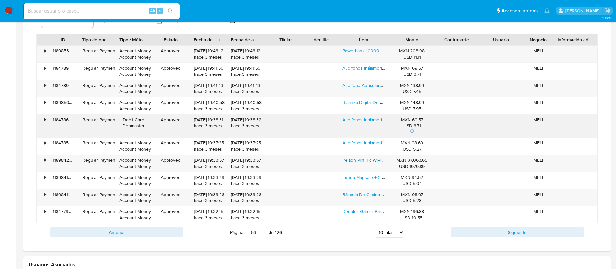
scroll to position [408, 0]
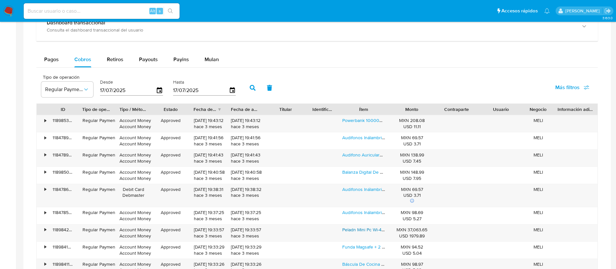
click at [131, 93] on input "17/07/2025" at bounding box center [128, 90] width 56 height 10
click at [158, 90] on div "17/07/2025" at bounding box center [131, 90] width 63 height 10
click at [158, 88] on icon "button" at bounding box center [159, 90] width 5 height 6
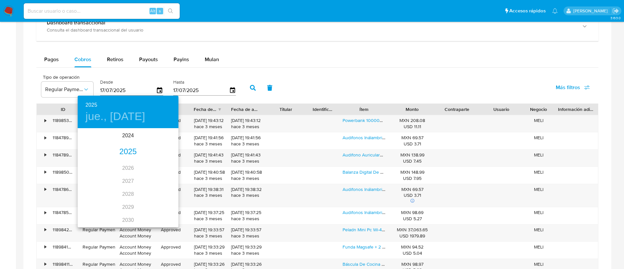
click at [124, 153] on div "2025" at bounding box center [128, 151] width 101 height 13
click at [126, 192] on div "ago." at bounding box center [127, 190] width 33 height 24
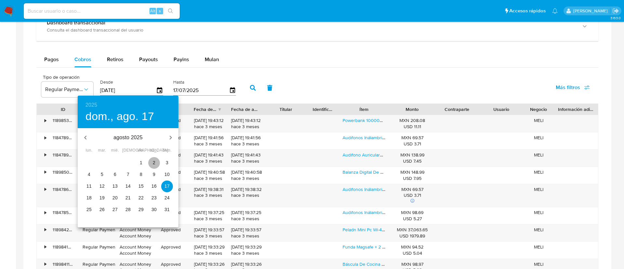
click at [154, 160] on p "2" at bounding box center [154, 162] width 3 height 6
type input "02/08/2025"
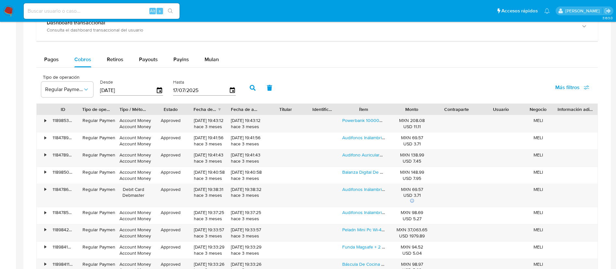
drag, startPoint x: 131, startPoint y: 94, endPoint x: 61, endPoint y: 102, distance: 70.0
click at [61, 102] on div "Tipo de operación Regular Payment Desde 02/08/2025 Hasta 17/07/2025 Más filtros" at bounding box center [317, 87] width 562 height 32
drag, startPoint x: 212, startPoint y: 90, endPoint x: 152, endPoint y: 97, distance: 60.6
click at [152, 97] on div "Tipo de operación Regular Payment Desde 02/08/2025 Hasta 17/07/2025" at bounding box center [140, 87] width 204 height 26
type input "02/08/2025"
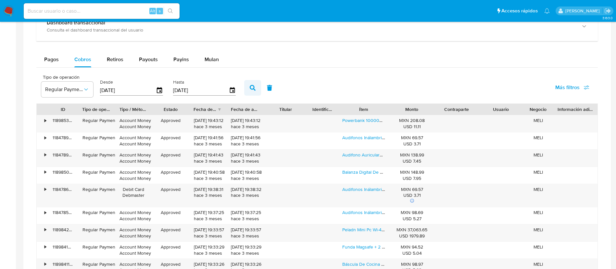
click at [256, 90] on button "button" at bounding box center [252, 88] width 17 height 16
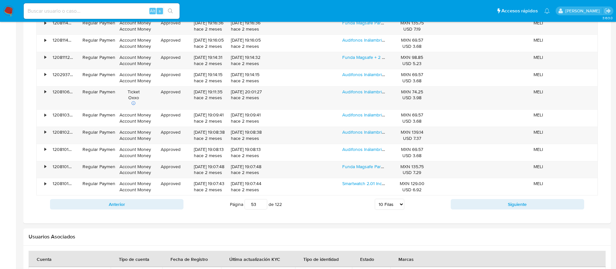
scroll to position [555, 0]
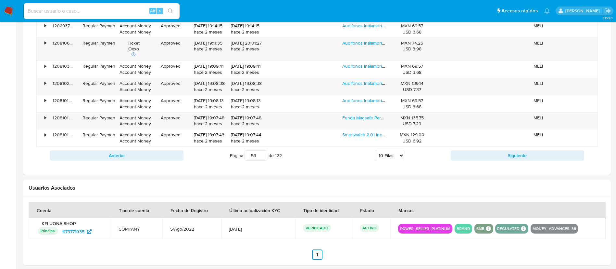
click at [258, 157] on input "53" at bounding box center [256, 155] width 23 height 10
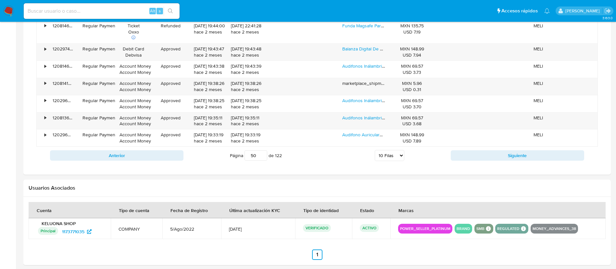
type input "5"
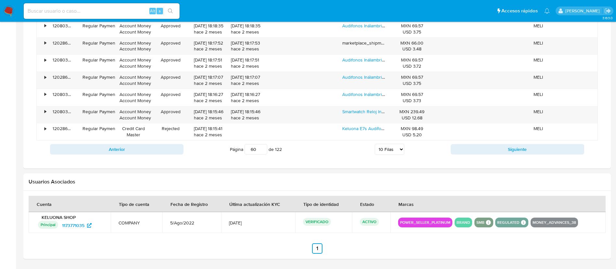
type input "6"
type input "70"
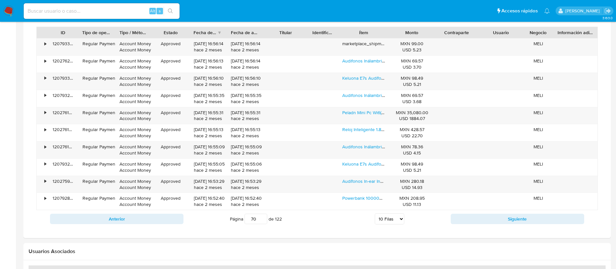
scroll to position [408, 0]
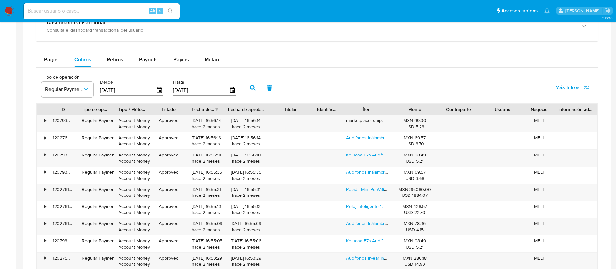
drag, startPoint x: 263, startPoint y: 108, endPoint x: 271, endPoint y: 108, distance: 8.1
click at [271, 108] on div at bounding box center [269, 109] width 12 height 11
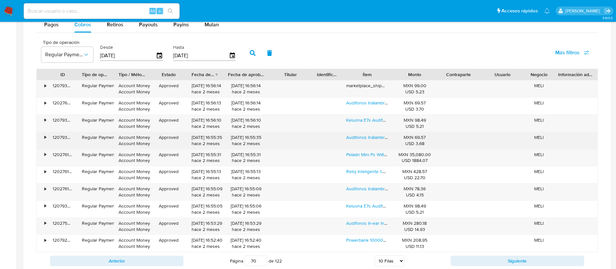
scroll to position [457, 0]
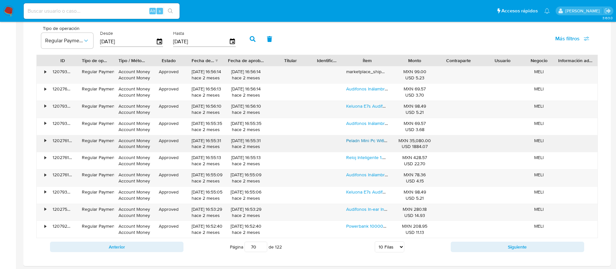
click at [368, 138] on link "Peladn Mini Pc Wi6(n95 16+512) Con [PERSON_NAME] 4k Hd, Intel Alder Lake N95 (h…" at bounding box center [551, 140] width 411 height 6
click at [106, 42] on input "02/08/2025" at bounding box center [128, 41] width 56 height 10
type input "00/82/025_"
click at [134, 42] on input "18/08/2025" at bounding box center [128, 41] width 56 height 10
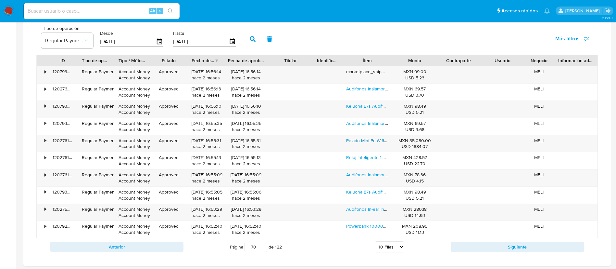
click at [134, 42] on input "18/08/2025" at bounding box center [128, 41] width 56 height 10
type input "18/08/2025"
click at [200, 40] on input "02/08/2025" at bounding box center [201, 41] width 56 height 10
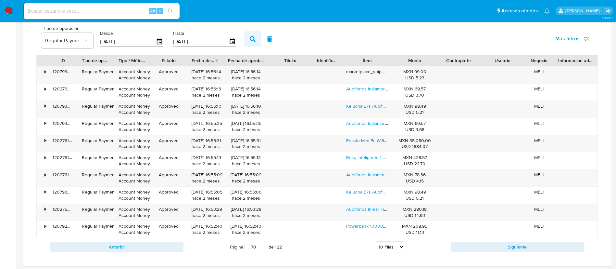
type input "18/08/2025"
click at [249, 39] on button "button" at bounding box center [252, 39] width 17 height 16
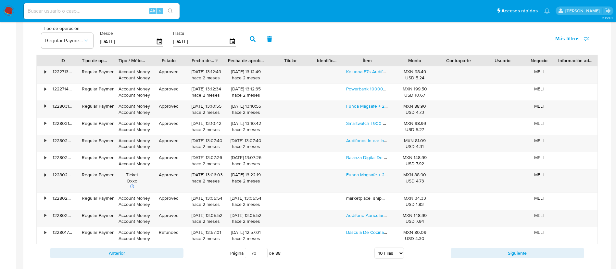
click at [258, 254] on input "70" at bounding box center [256, 253] width 23 height 10
type input "7"
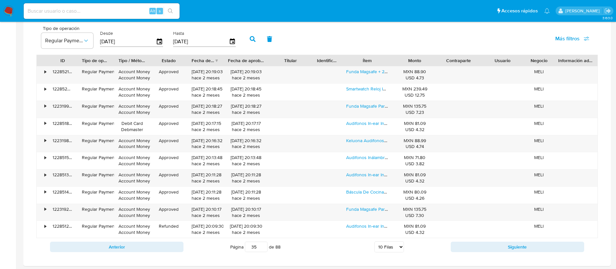
type input "3"
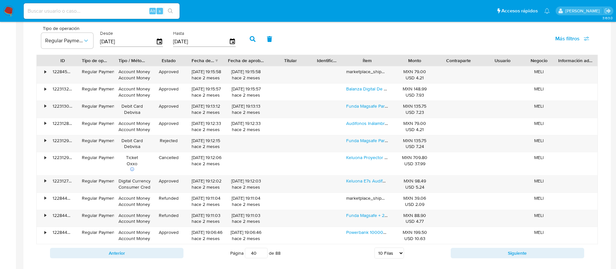
type input "4"
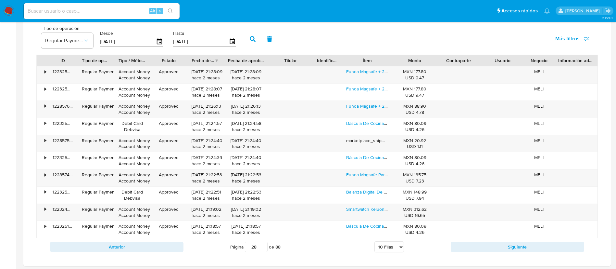
type input "2"
type input "3"
type input "1"
type input "2"
type input "1"
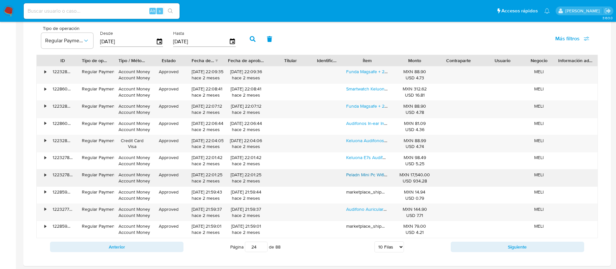
click at [362, 174] on link "Peladn Mini Pc Wi6(n95 16+512) Con [PERSON_NAME] 4k Hd, Intel Alder Lake N95 (h…" at bounding box center [551, 174] width 411 height 6
click at [381, 175] on link "Peladn Mini Pc Wi6(n95 16+512) Con [PERSON_NAME] 4k Hd, Intel Alder Lake N95 (h…" at bounding box center [551, 174] width 411 height 6
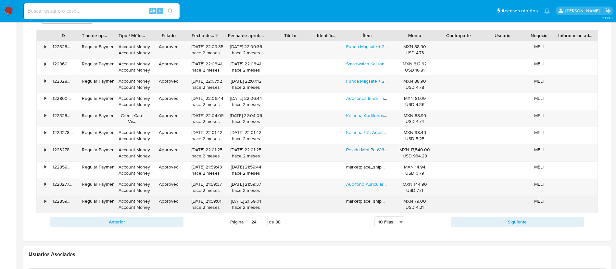
scroll to position [479, 0]
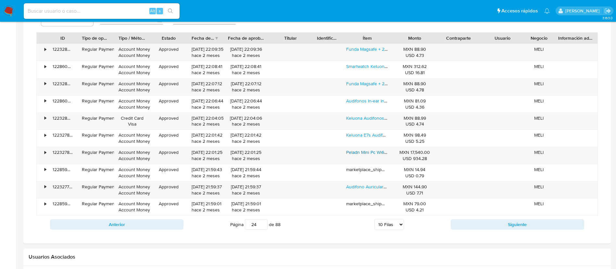
click at [165, 216] on div "Anterior Página 24 de 88 5 Filas 10 Filas 20 Filas 25 Filas 50 Filas 100 Filas …" at bounding box center [317, 224] width 562 height 18
click at [175, 221] on button "Anterior" at bounding box center [117, 224] width 134 height 10
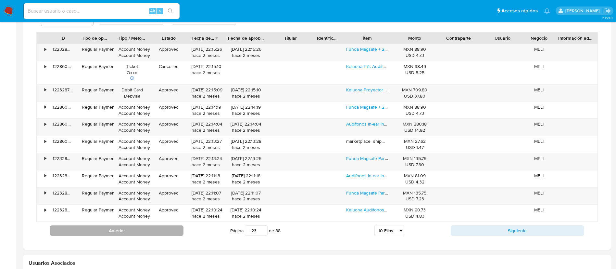
click at [176, 225] on div "Anterior Página 23 de 88 5 Filas 10 Filas 20 Filas 25 Filas 50 Filas 100 Filas …" at bounding box center [317, 231] width 562 height 18
click at [175, 226] on button "Anterior" at bounding box center [117, 230] width 134 height 10
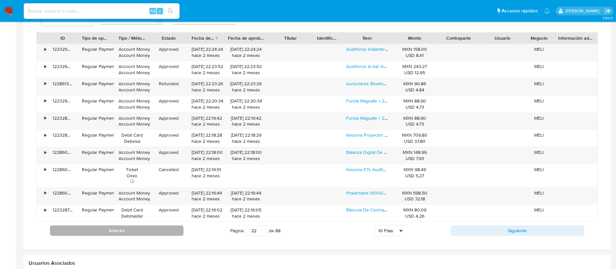
click at [174, 229] on button "Anterior" at bounding box center [117, 230] width 134 height 10
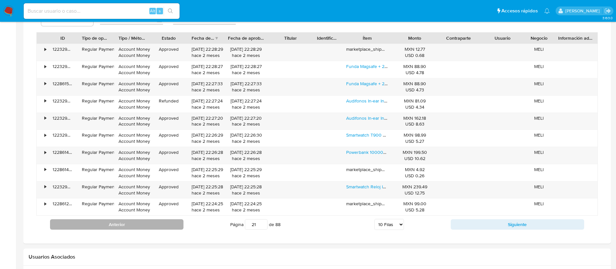
click at [174, 229] on button "Anterior" at bounding box center [117, 224] width 134 height 10
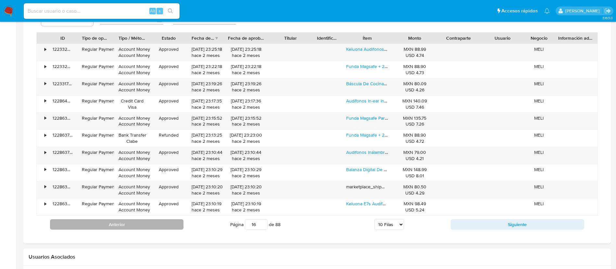
click at [174, 229] on button "Anterior" at bounding box center [117, 224] width 134 height 10
click at [172, 228] on button "Anterior" at bounding box center [117, 224] width 134 height 10
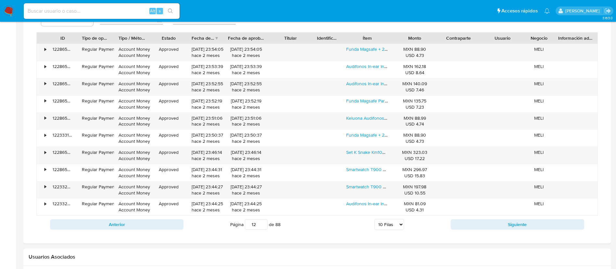
click at [172, 227] on button "Anterior" at bounding box center [117, 224] width 134 height 10
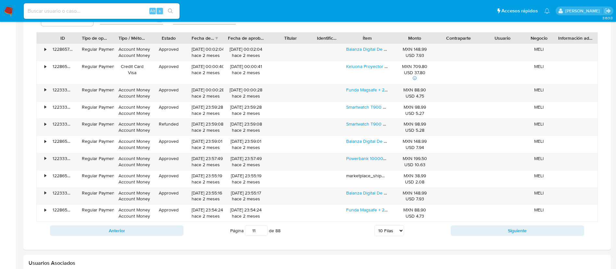
click at [172, 226] on button "Anterior" at bounding box center [117, 230] width 134 height 10
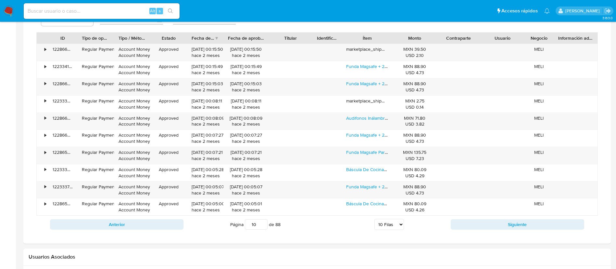
click at [172, 226] on button "Anterior" at bounding box center [117, 224] width 134 height 10
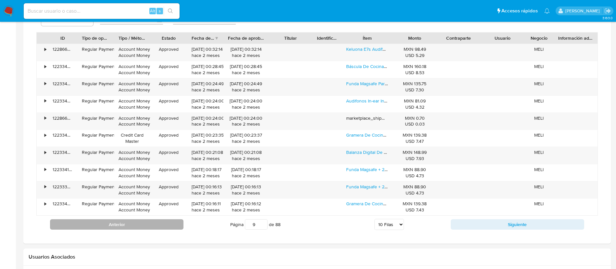
click at [172, 226] on button "Anterior" at bounding box center [117, 224] width 134 height 10
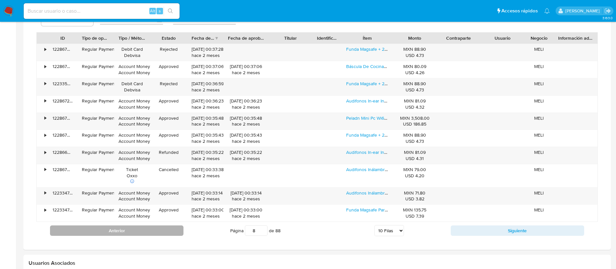
click at [172, 225] on button "Anterior" at bounding box center [117, 230] width 134 height 10
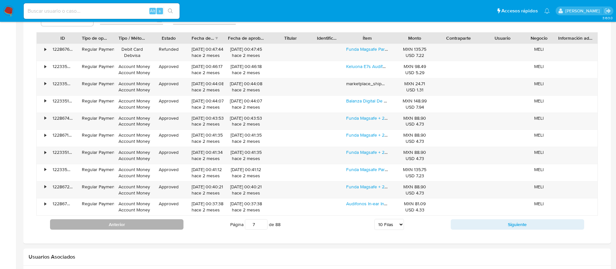
click at [172, 225] on button "Anterior" at bounding box center [117, 224] width 134 height 10
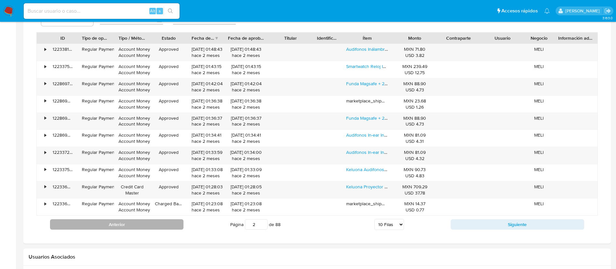
click at [172, 225] on button "Anterior" at bounding box center [117, 224] width 134 height 10
type input "1"
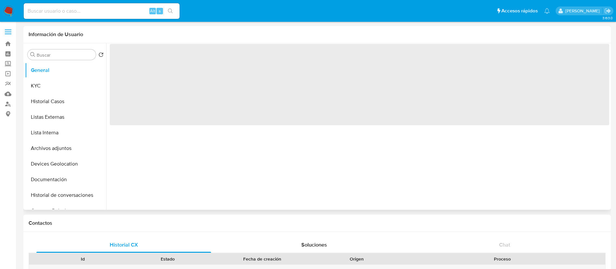
select select "10"
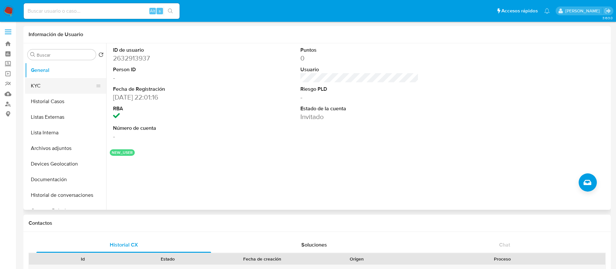
click at [65, 86] on button "KYC" at bounding box center [63, 86] width 76 height 16
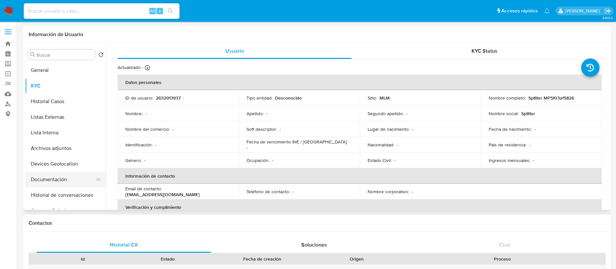
click at [60, 175] on button "Documentación" at bounding box center [63, 180] width 76 height 16
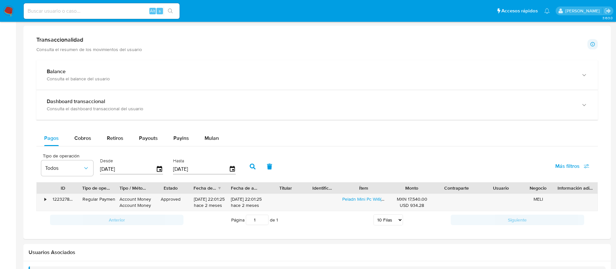
scroll to position [334, 0]
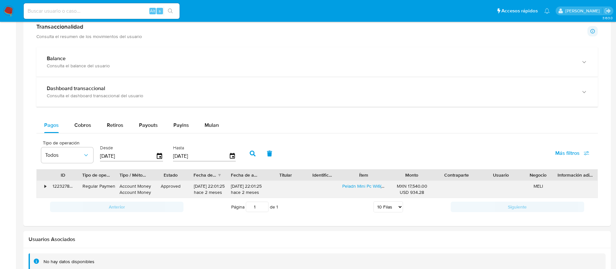
click at [45, 185] on div "•" at bounding box center [46, 186] width 2 height 6
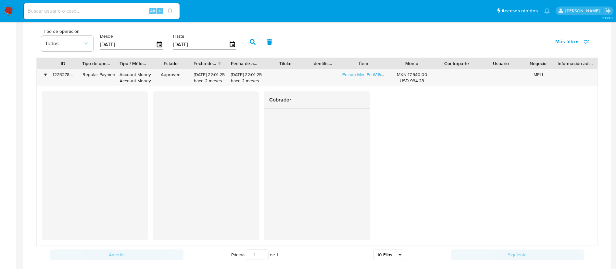
scroll to position [431, 0]
